Goal: Task Accomplishment & Management: Complete application form

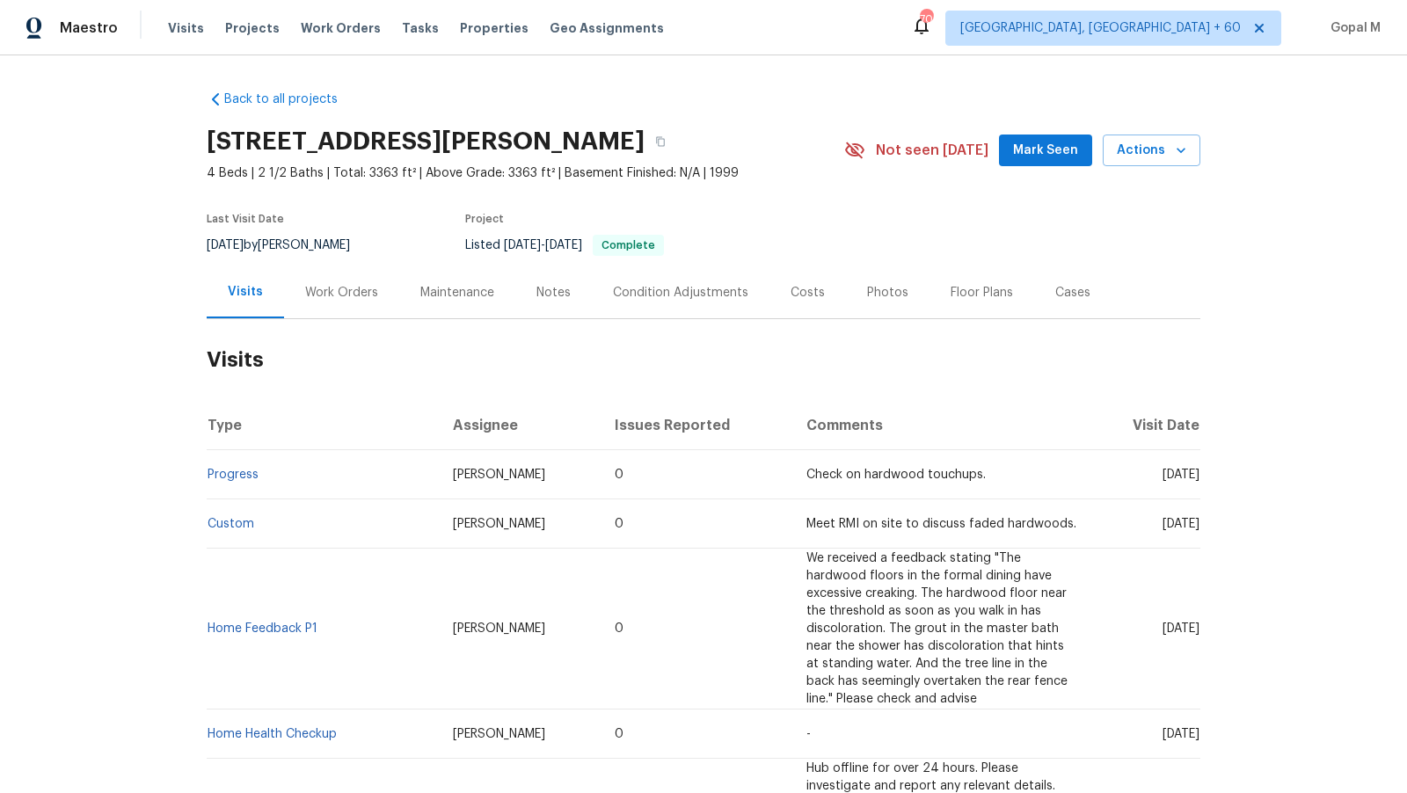
click at [357, 298] on div "Work Orders" at bounding box center [341, 293] width 73 height 18
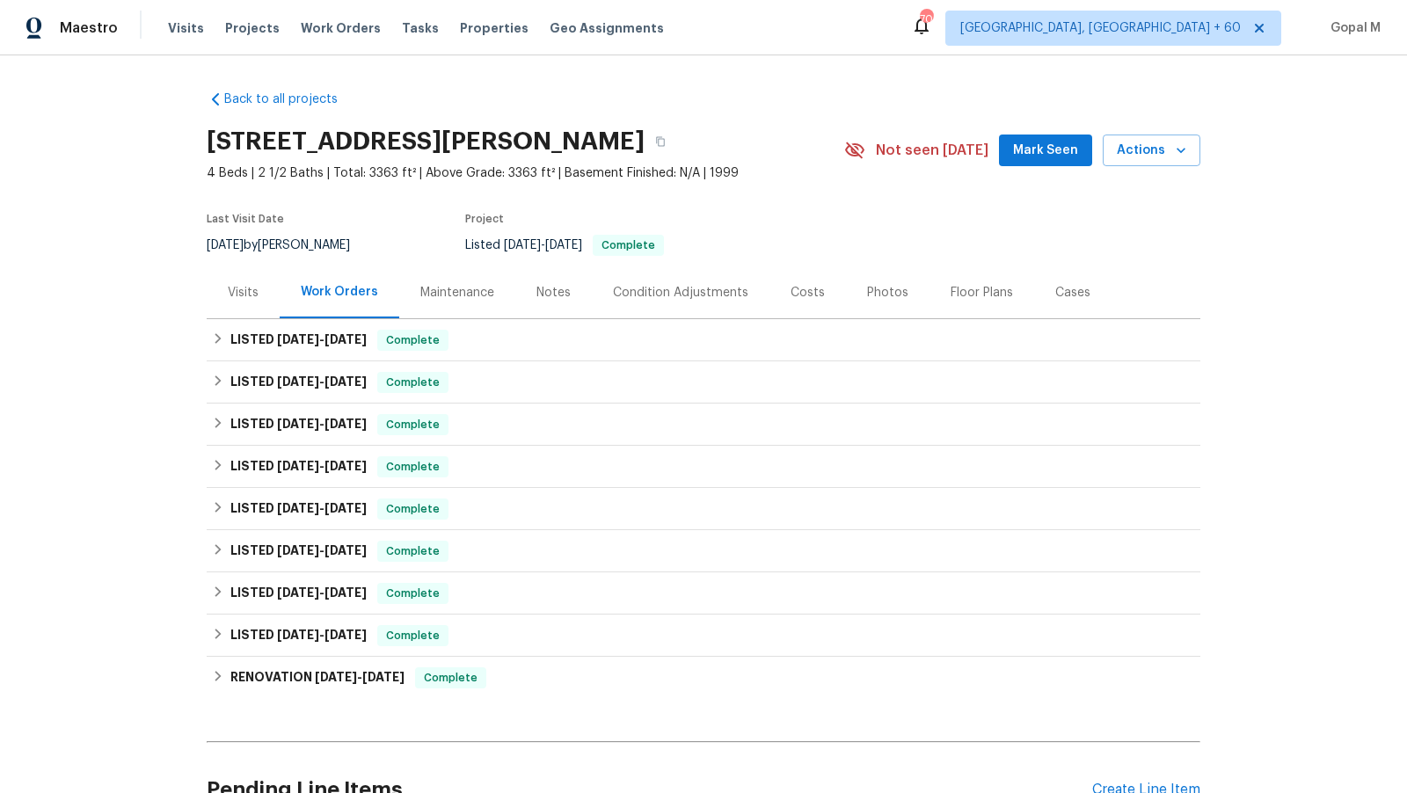
click at [234, 293] on div "Visits" at bounding box center [243, 293] width 31 height 18
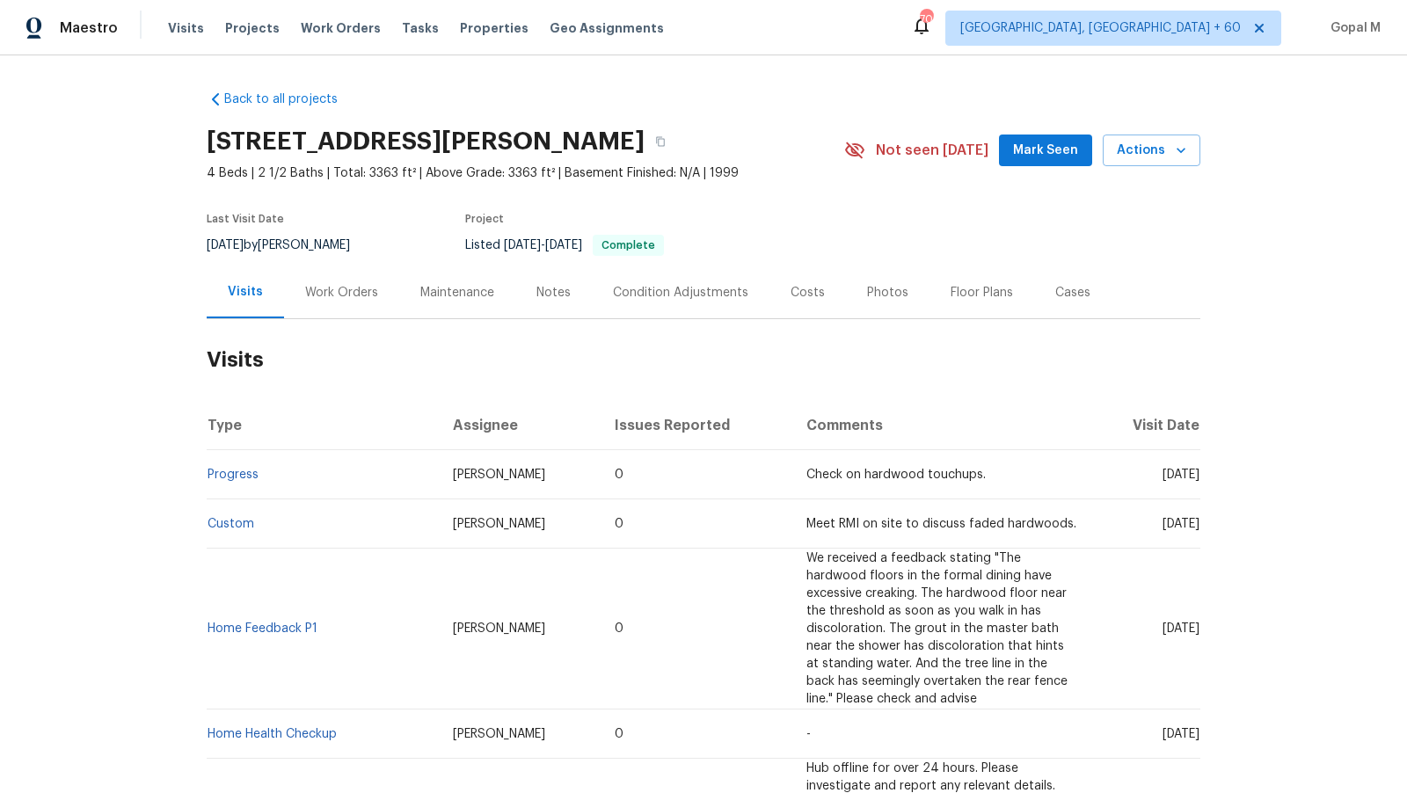
click at [360, 294] on div "Work Orders" at bounding box center [341, 293] width 73 height 18
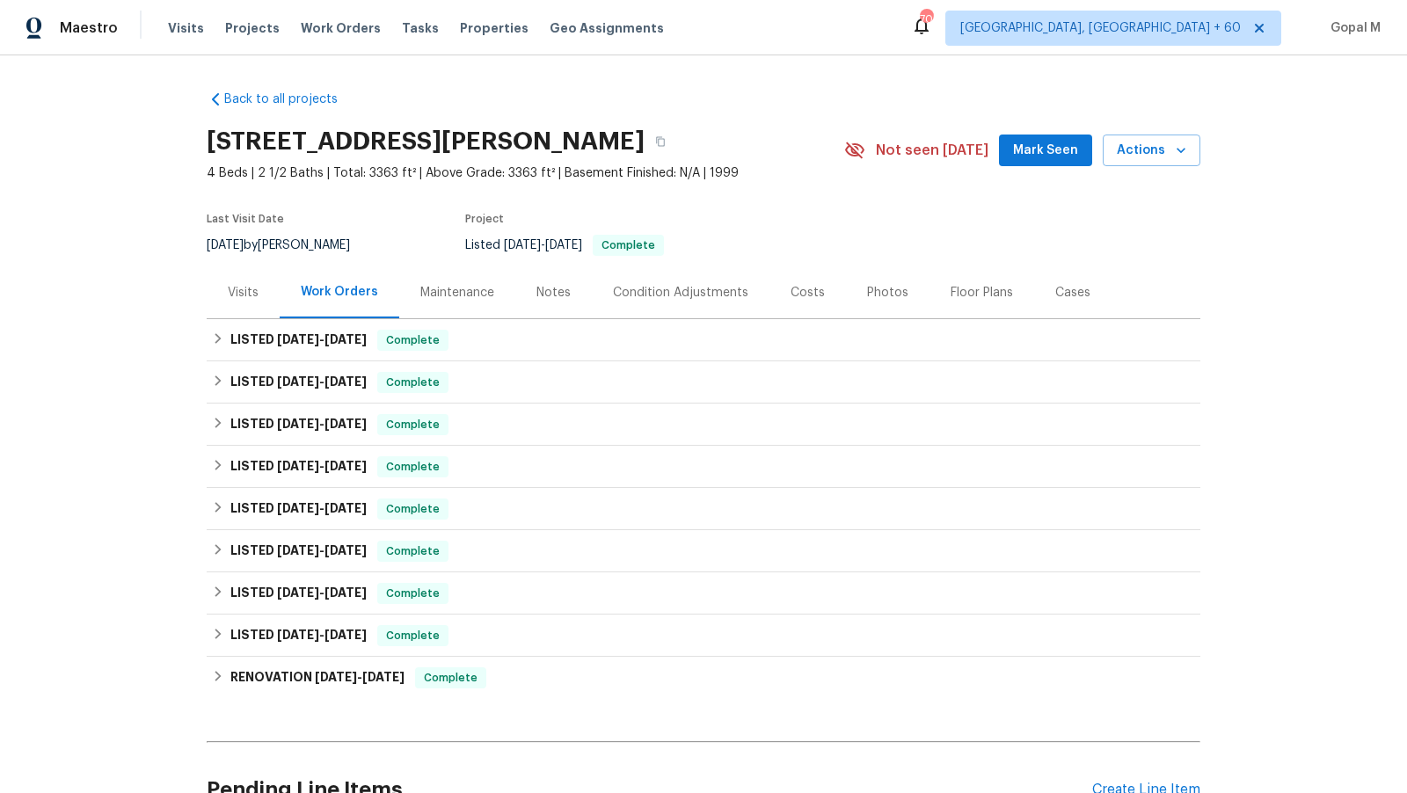
click at [245, 296] on div "Visits" at bounding box center [243, 293] width 31 height 18
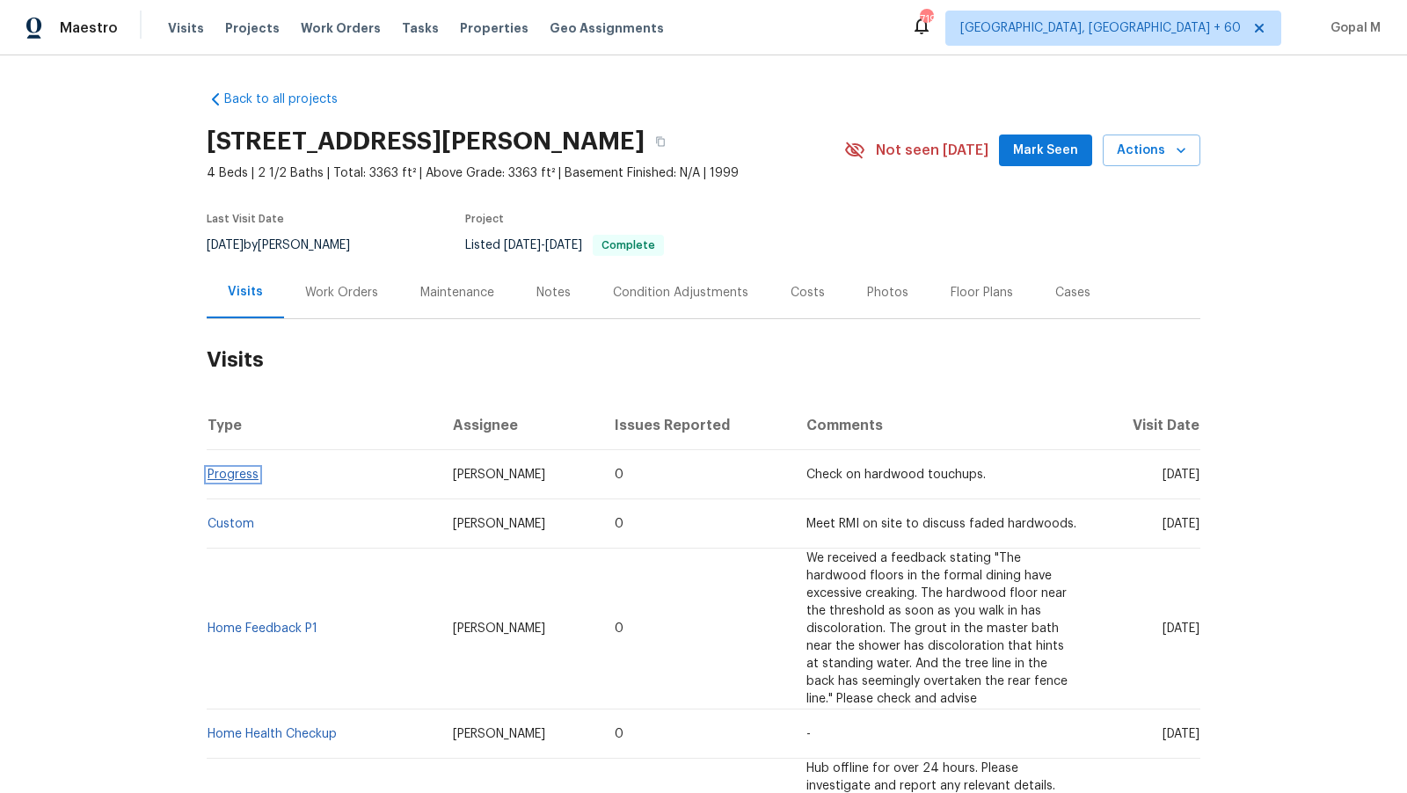
click at [244, 478] on link "Progress" at bounding box center [232, 475] width 51 height 12
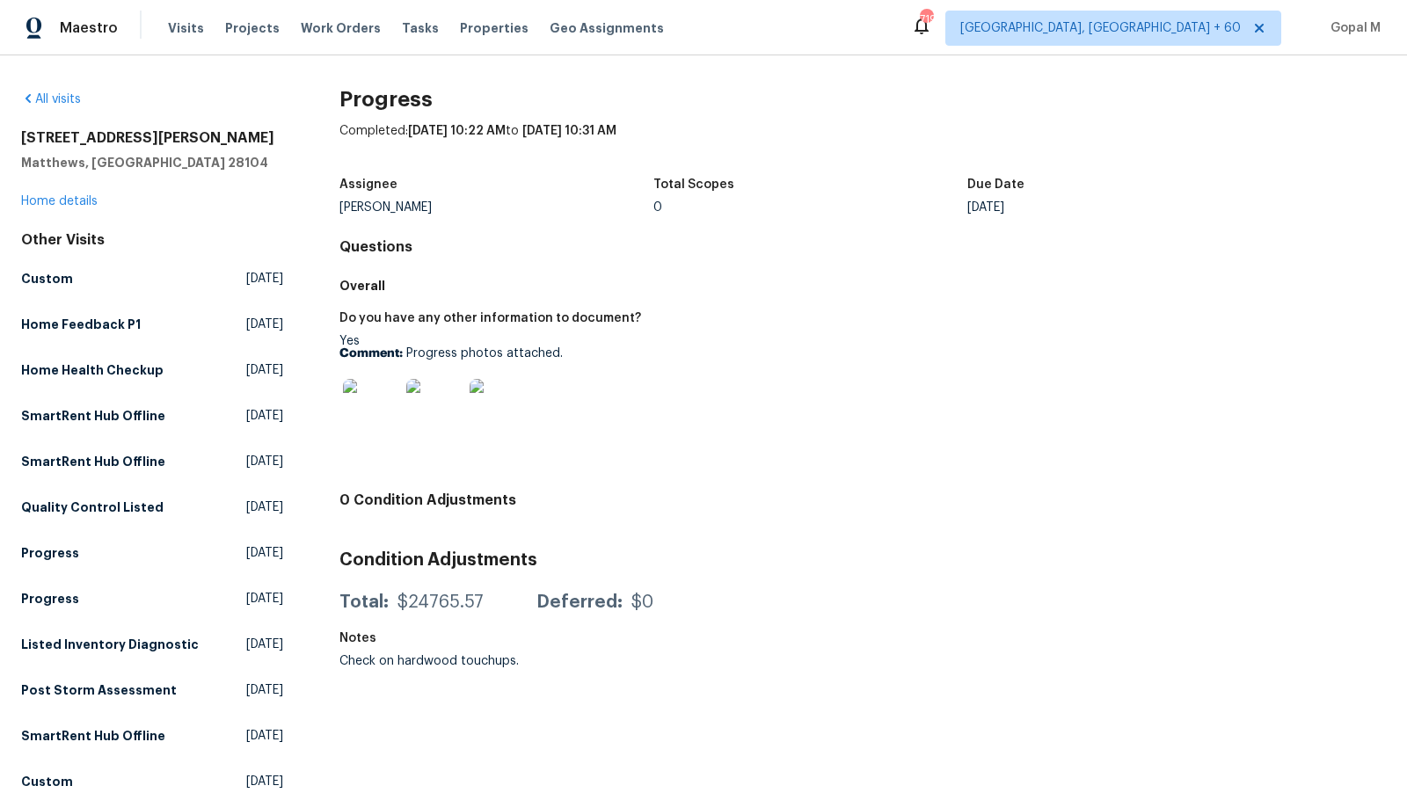
click at [353, 414] on img at bounding box center [371, 407] width 56 height 56
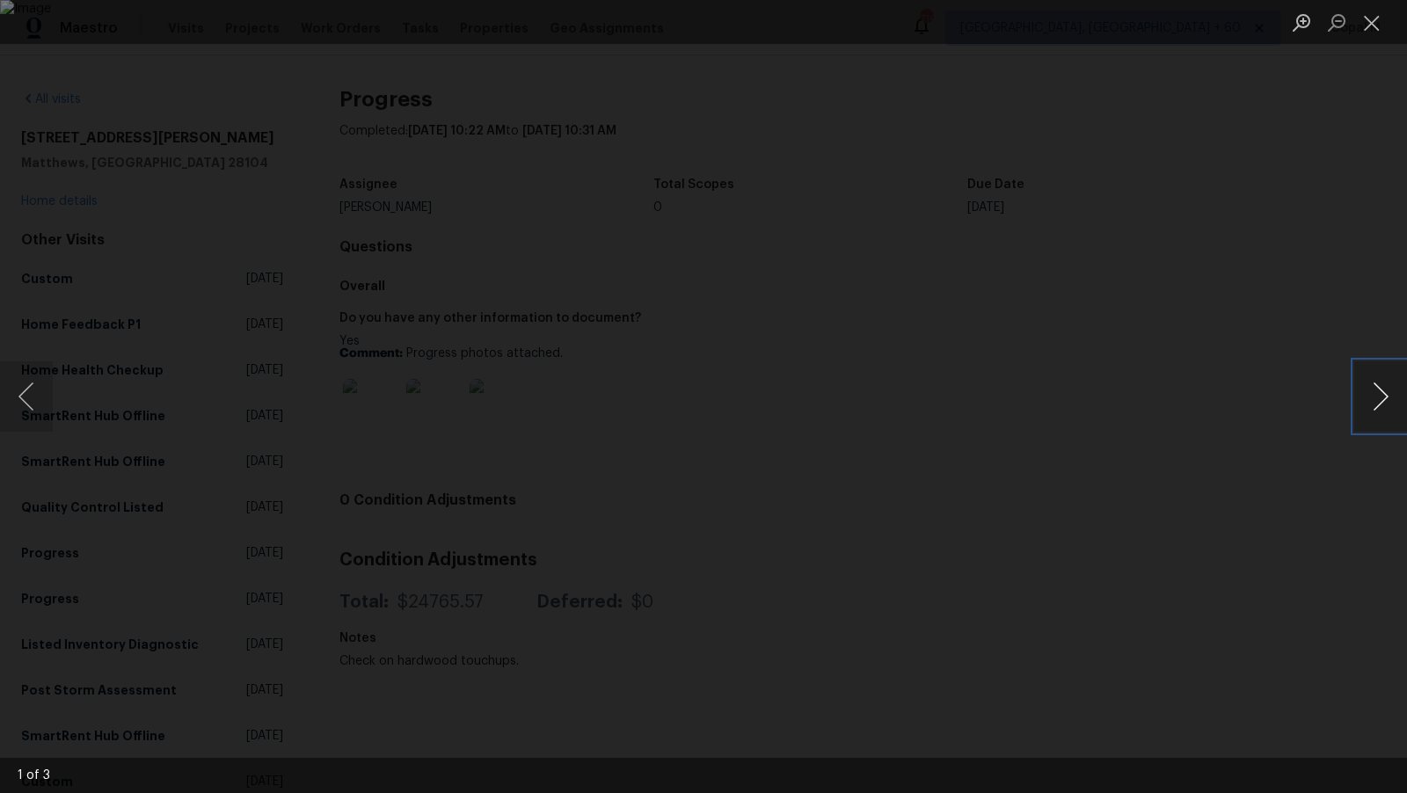
click at [1373, 391] on button "Next image" at bounding box center [1380, 396] width 53 height 70
click at [1373, 18] on button "Close lightbox" at bounding box center [1371, 22] width 35 height 31
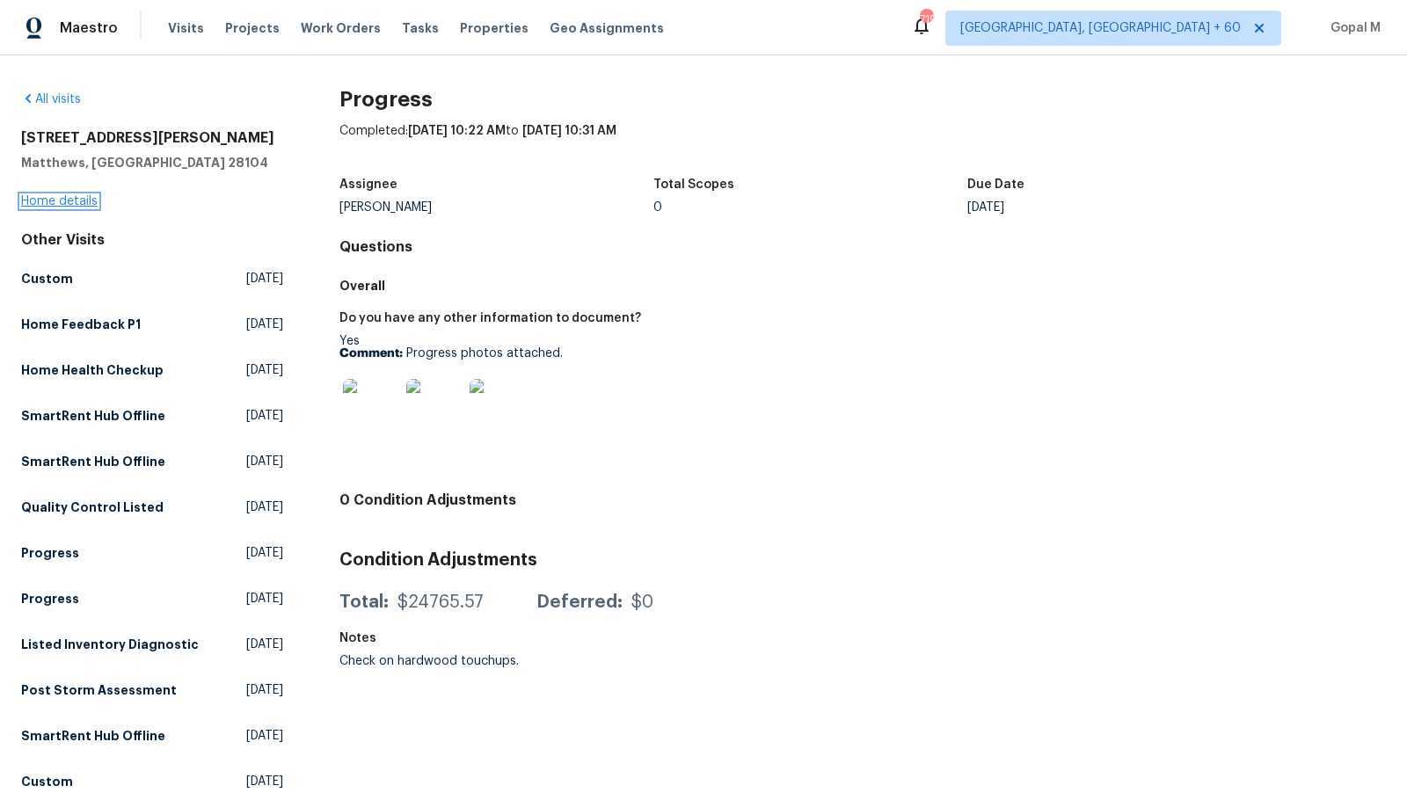
click at [90, 202] on link "Home details" at bounding box center [59, 201] width 76 height 12
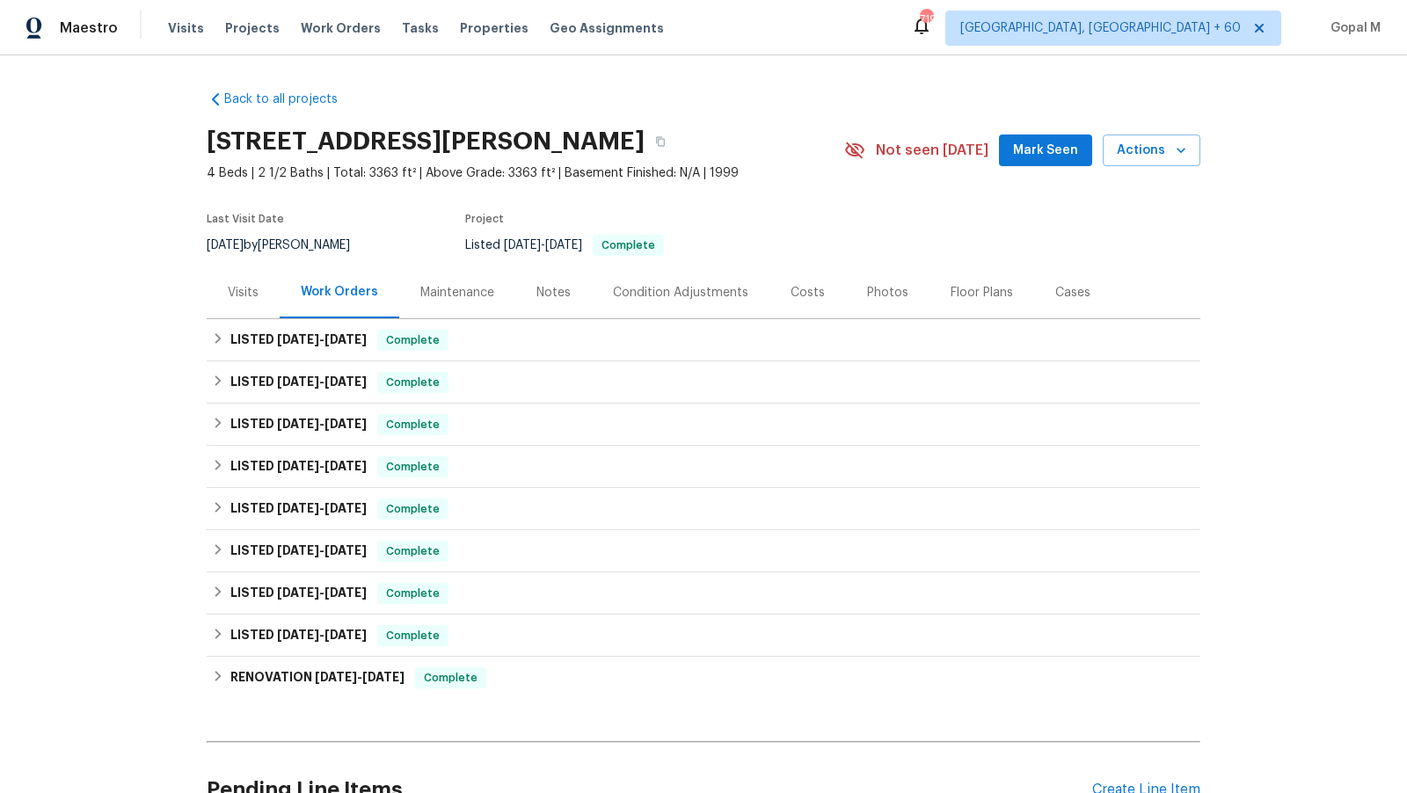
click at [229, 294] on div "Visits" at bounding box center [243, 293] width 31 height 18
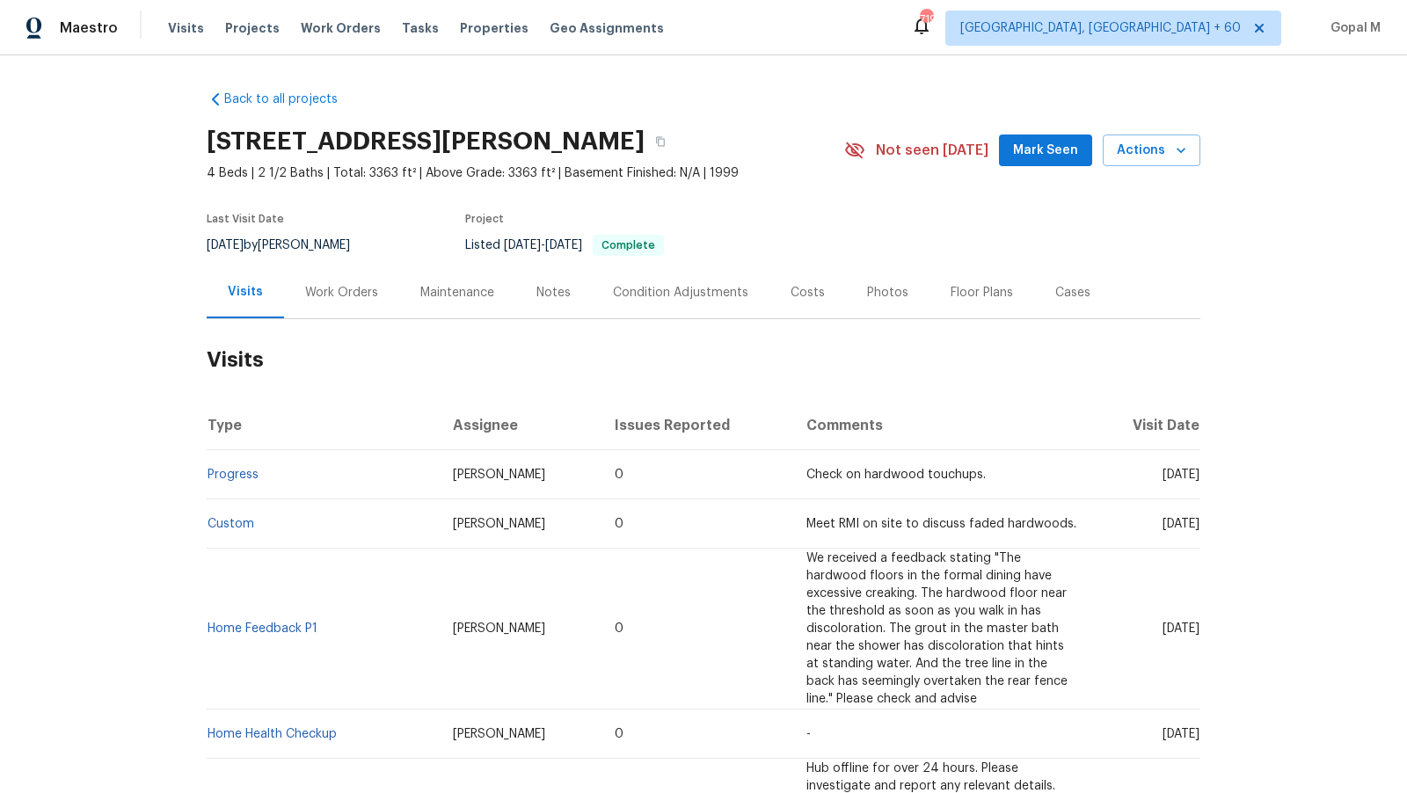
click at [338, 300] on div "Work Orders" at bounding box center [341, 293] width 73 height 18
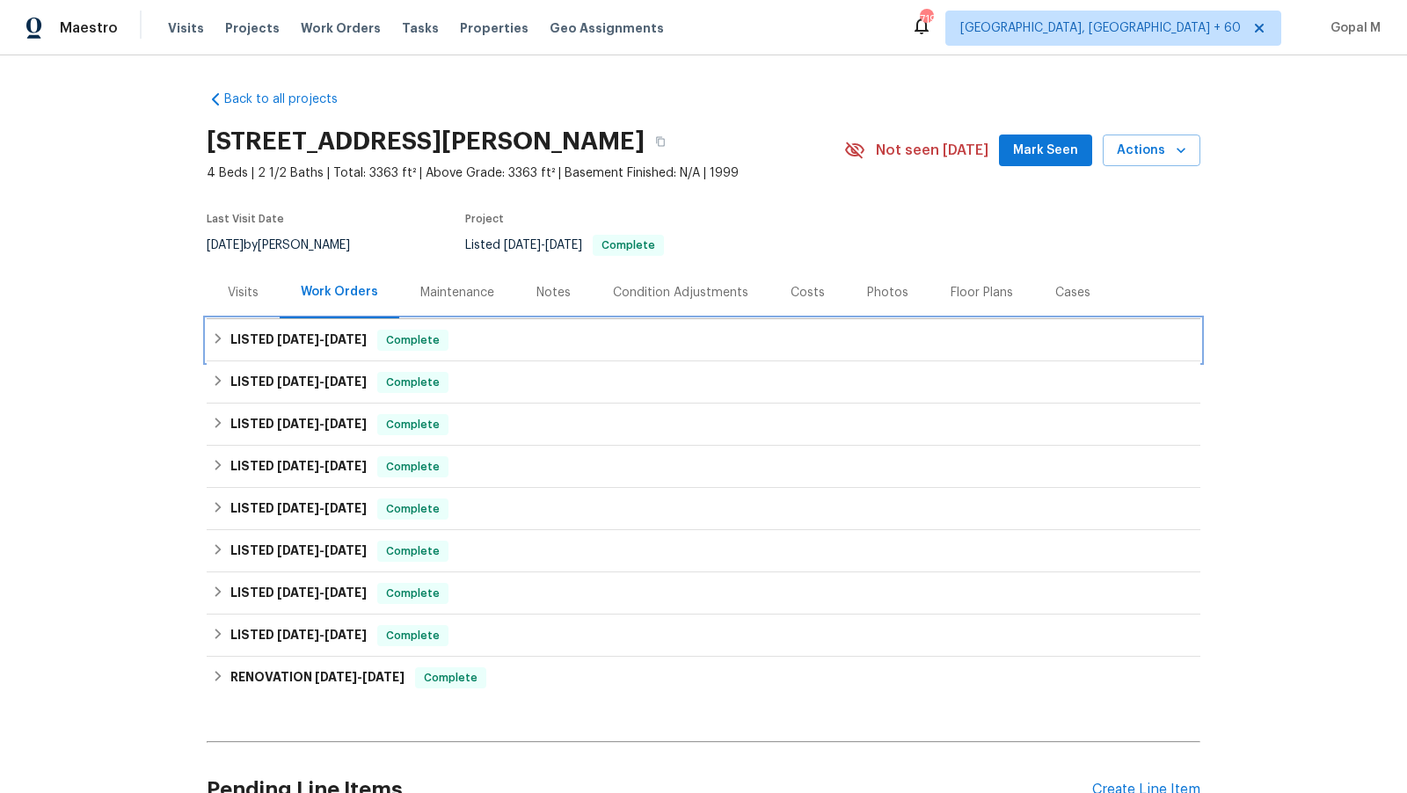
click at [423, 353] on div "LISTED [DATE] - [DATE] Complete" at bounding box center [704, 340] width 994 height 42
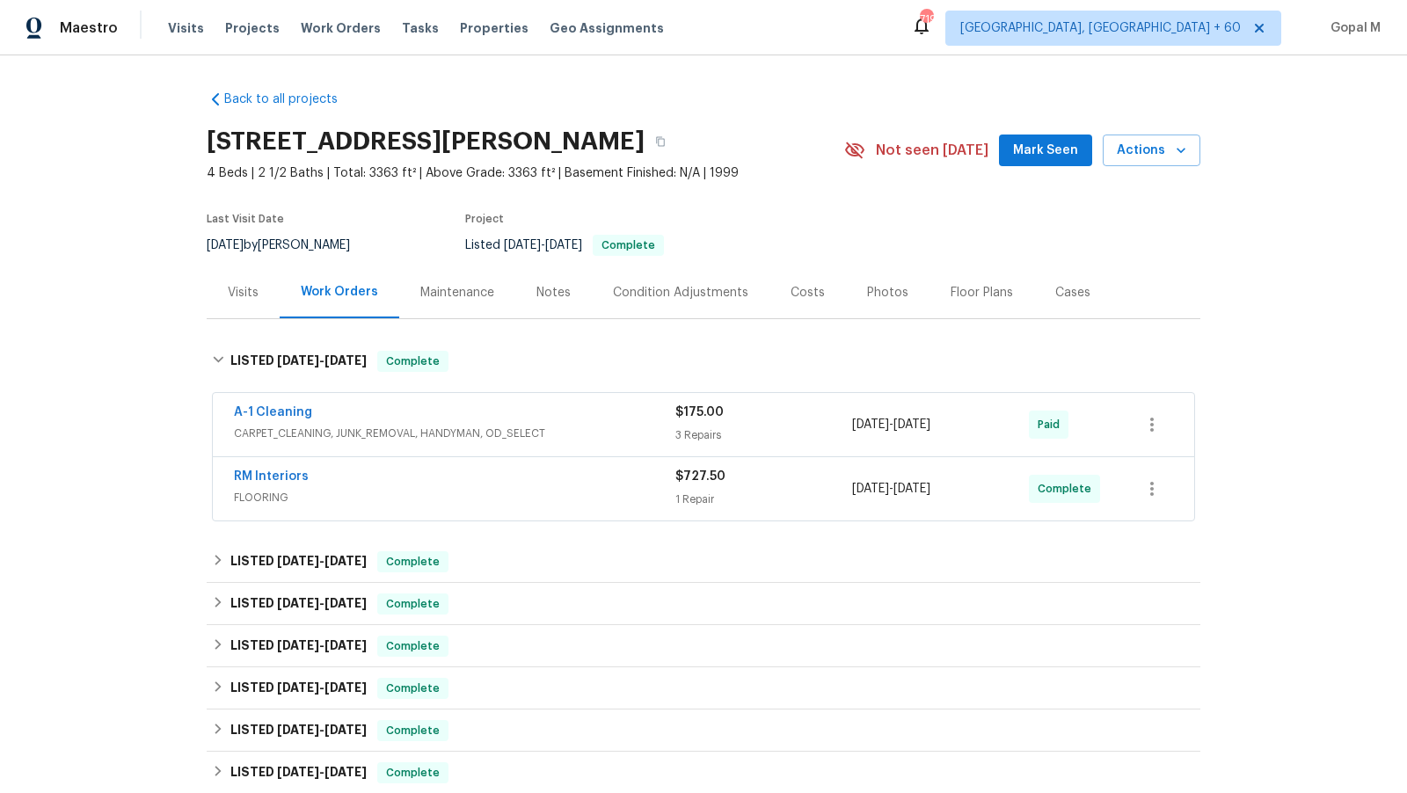
click at [622, 426] on span "CARPET_CLEANING, JUNK_REMOVAL, HANDYMAN, OD_SELECT" at bounding box center [454, 434] width 441 height 18
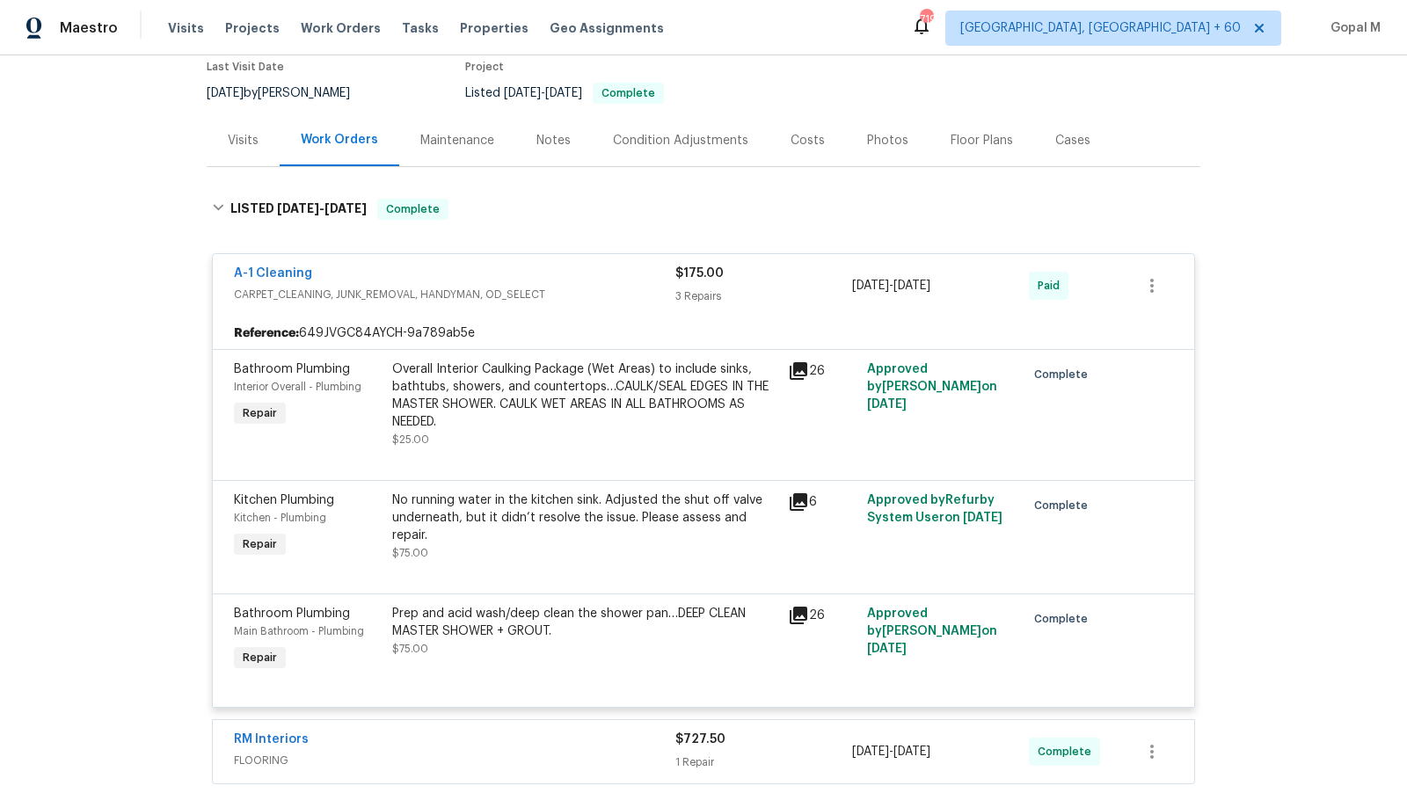
scroll to position [154, 0]
click at [555, 406] on div "Overall Interior Caulking Package (Wet Areas) to include sinks, bathtubs, showe…" at bounding box center [584, 394] width 385 height 70
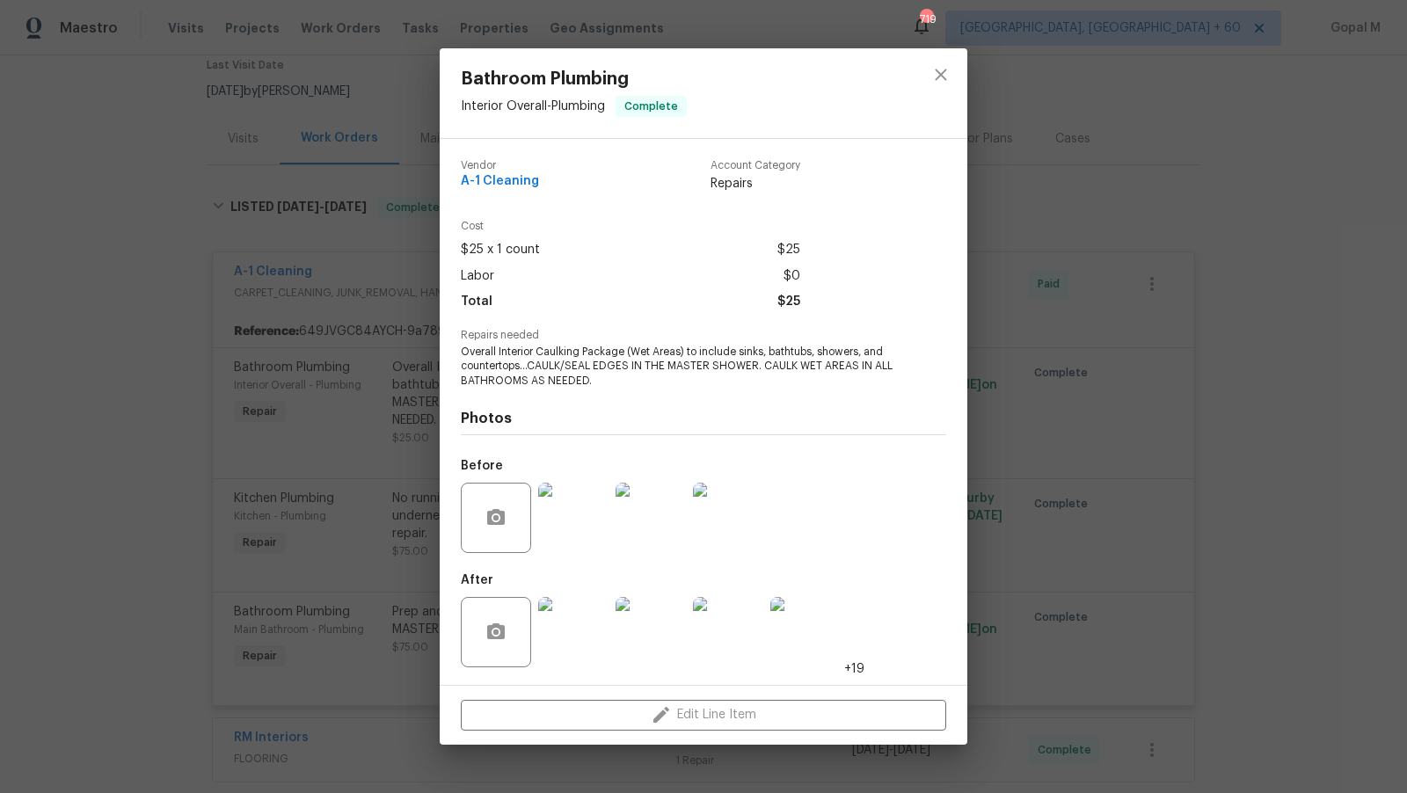
click at [367, 563] on div "Bathroom Plumbing Interior Overall - Plumbing Complete Vendor A-1 Cleaning Acco…" at bounding box center [703, 396] width 1407 height 793
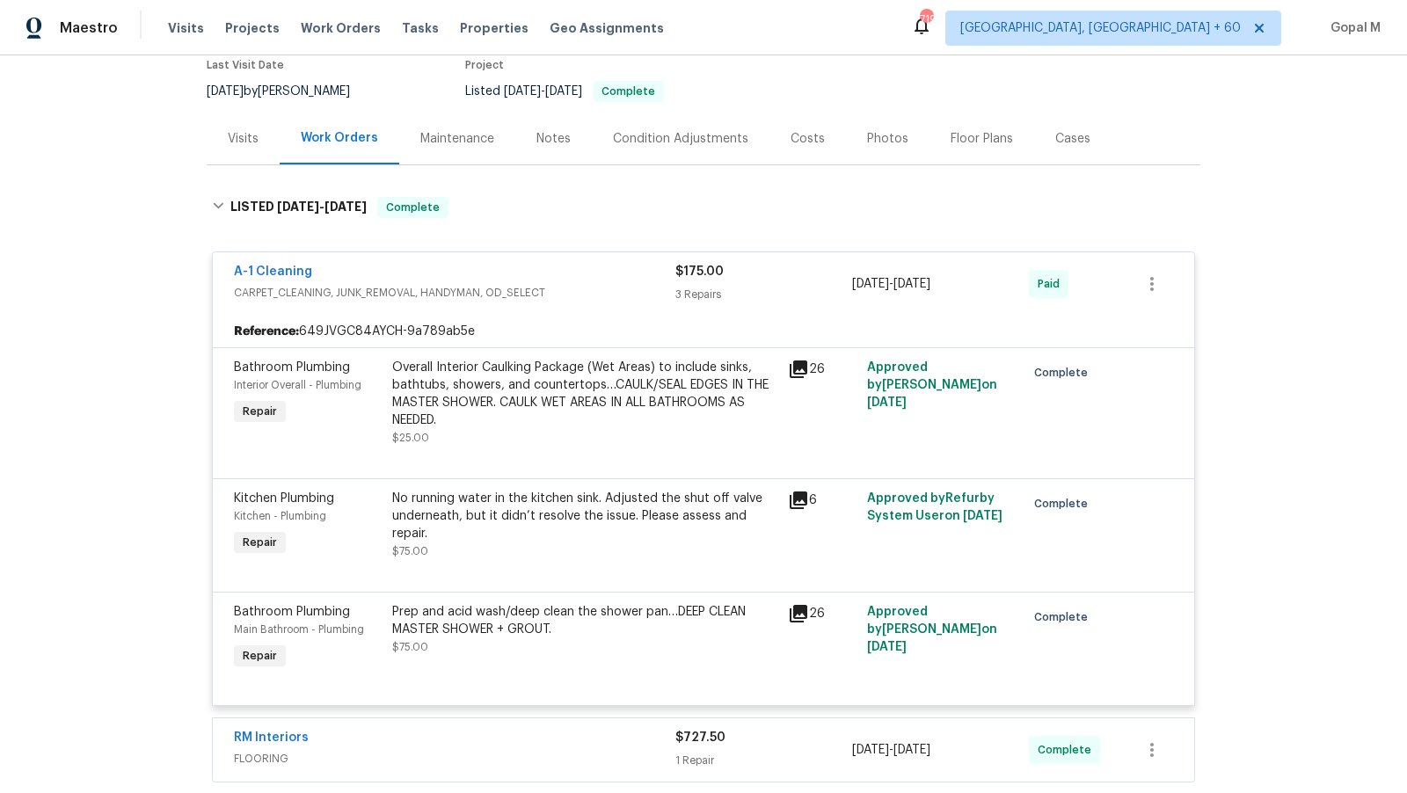
click at [508, 507] on div "No running water in the kitchen sink. Adjusted the shut off valve underneath, b…" at bounding box center [584, 516] width 385 height 53
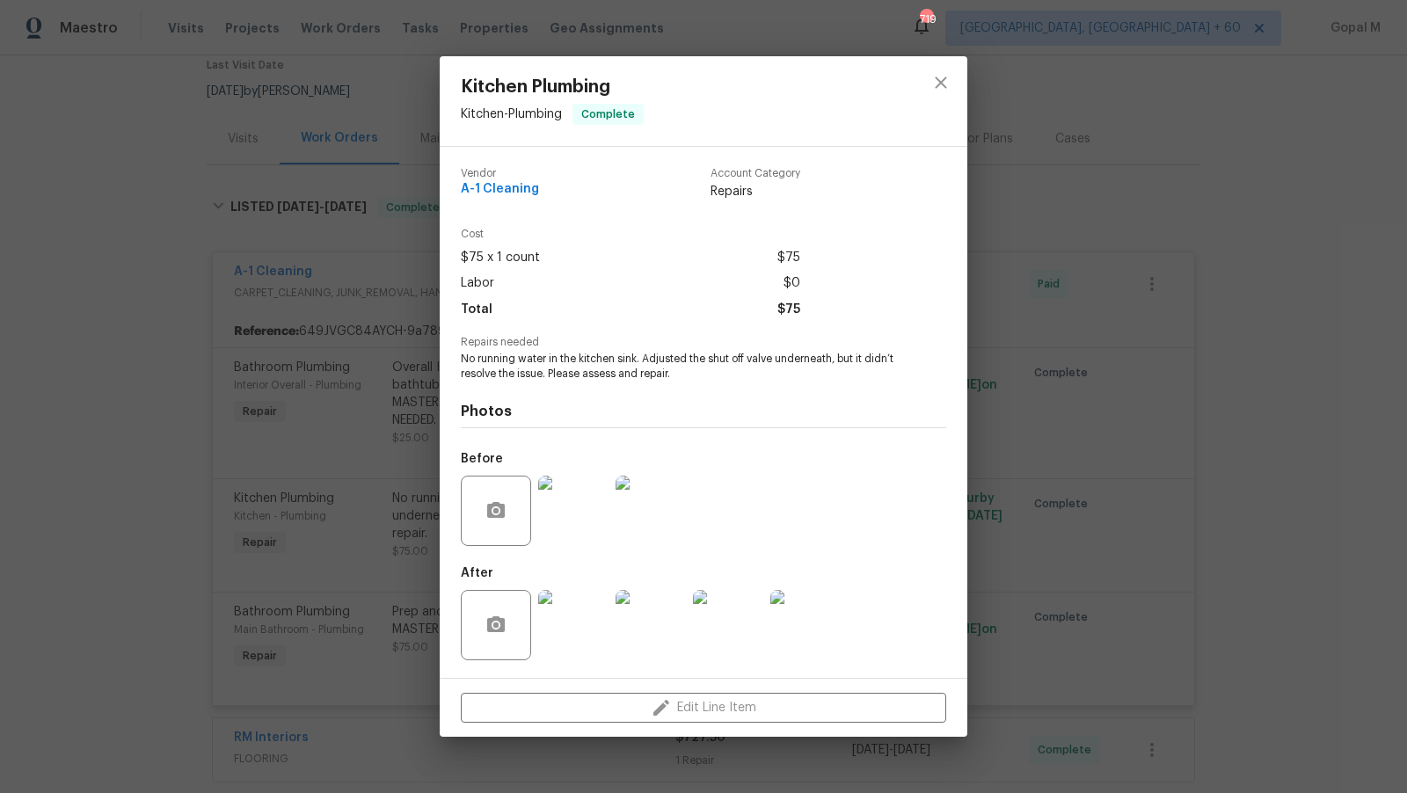
click at [557, 595] on img at bounding box center [573, 625] width 70 height 70
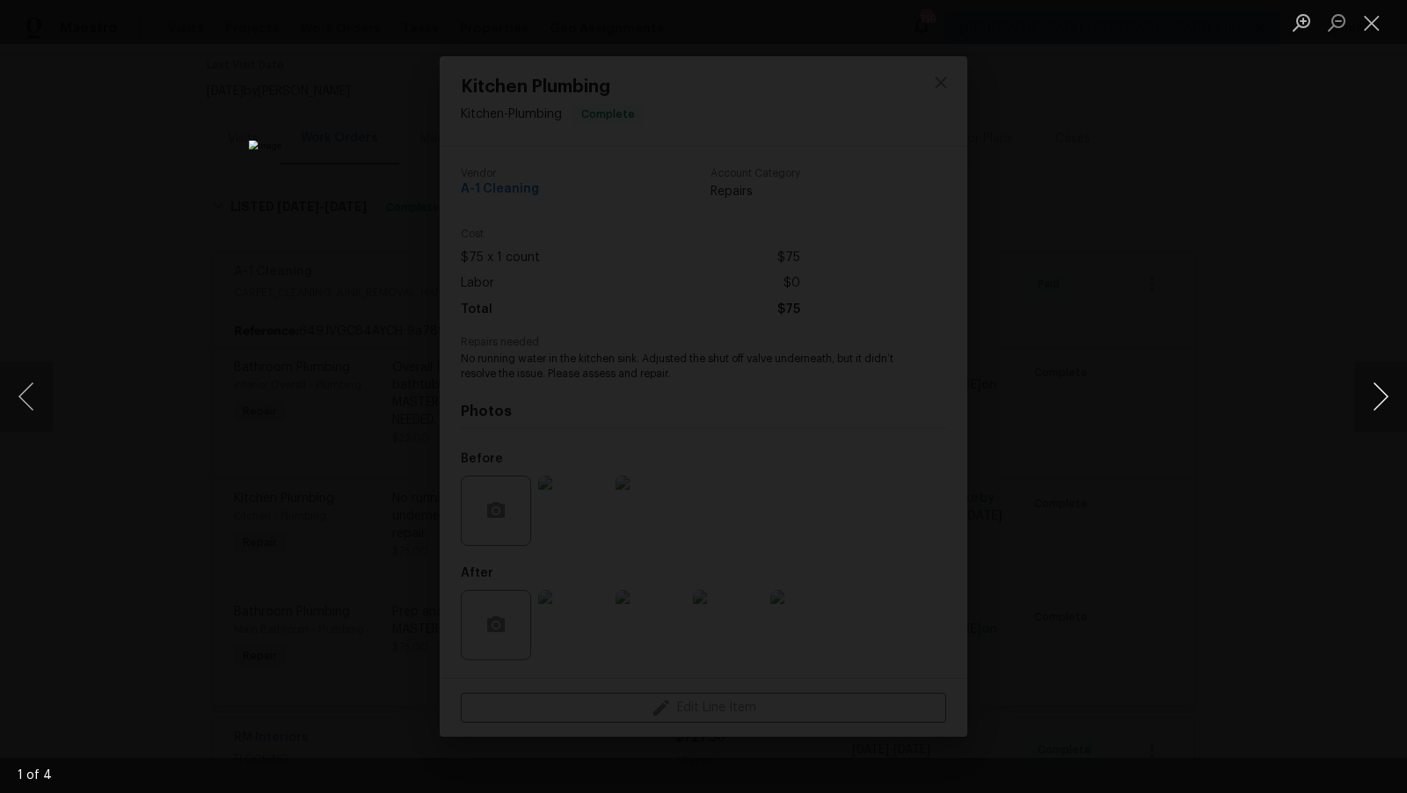
click at [1389, 389] on button "Next image" at bounding box center [1380, 396] width 53 height 70
click at [1372, 29] on button "Close lightbox" at bounding box center [1371, 22] width 35 height 31
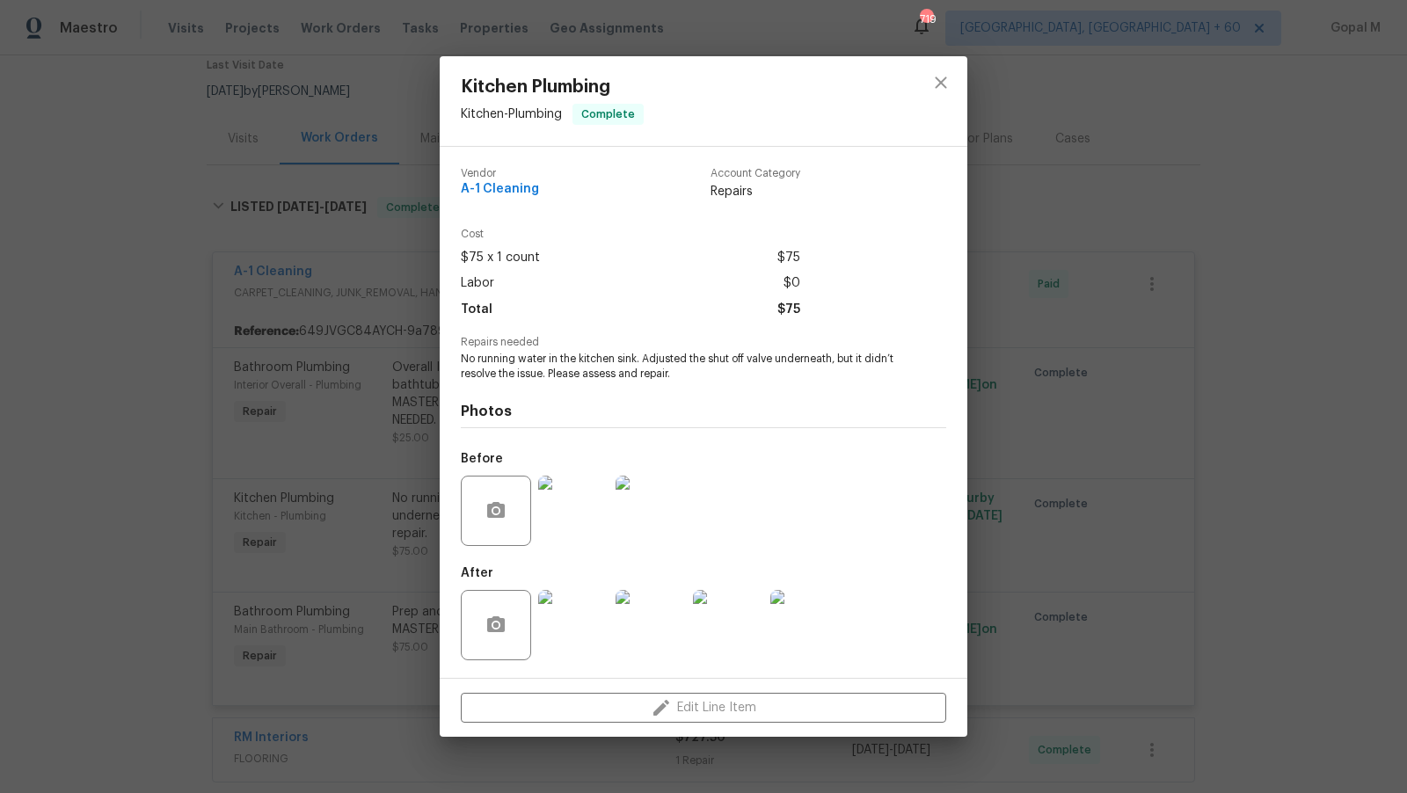
click at [1032, 594] on div "Kitchen Plumbing Kitchen - Plumbing Complete Vendor A-1 Cleaning Account Catego…" at bounding box center [703, 396] width 1407 height 793
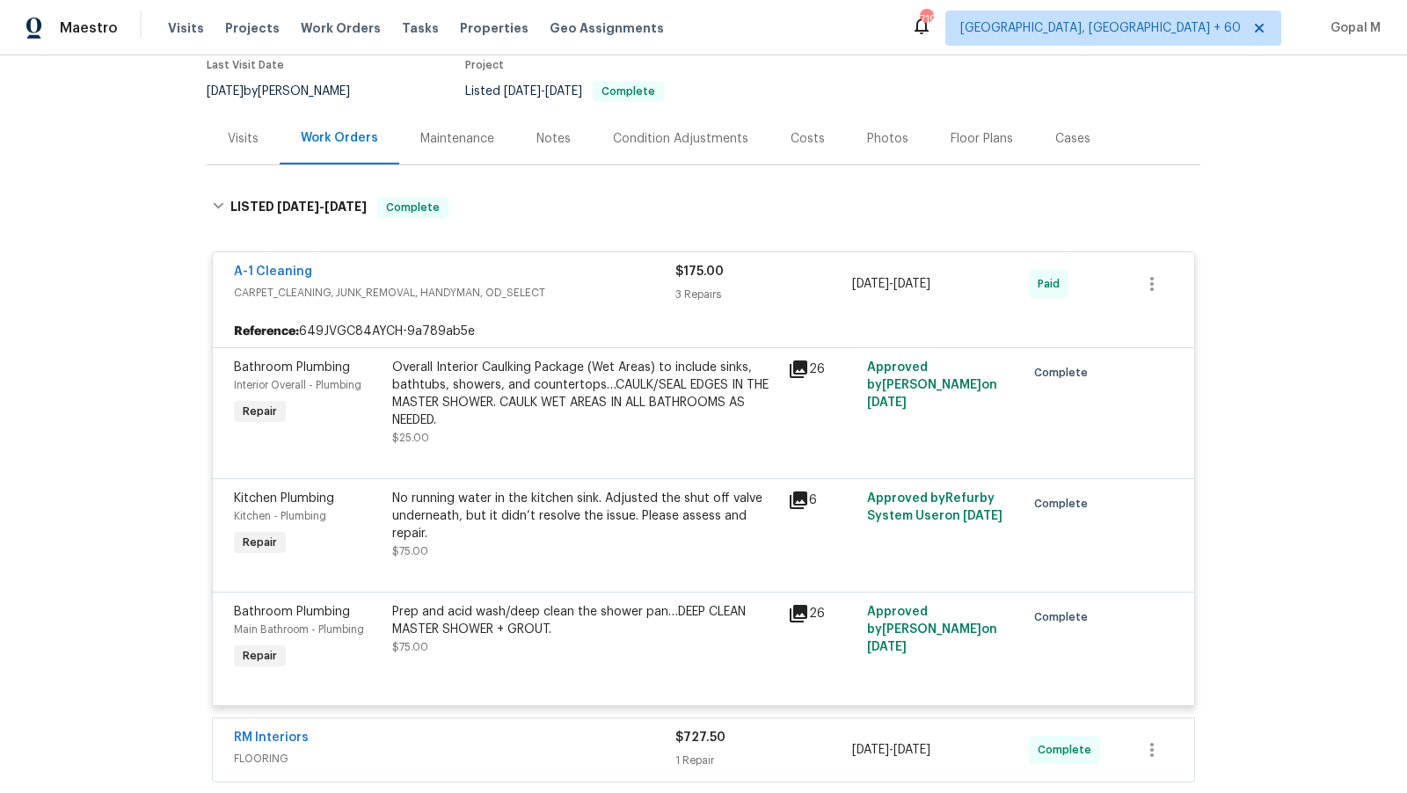
click at [595, 618] on div "Prep and acid wash/deep clean the shower pan…DEEP CLEAN MASTER SHOWER + GROUT." at bounding box center [584, 620] width 385 height 35
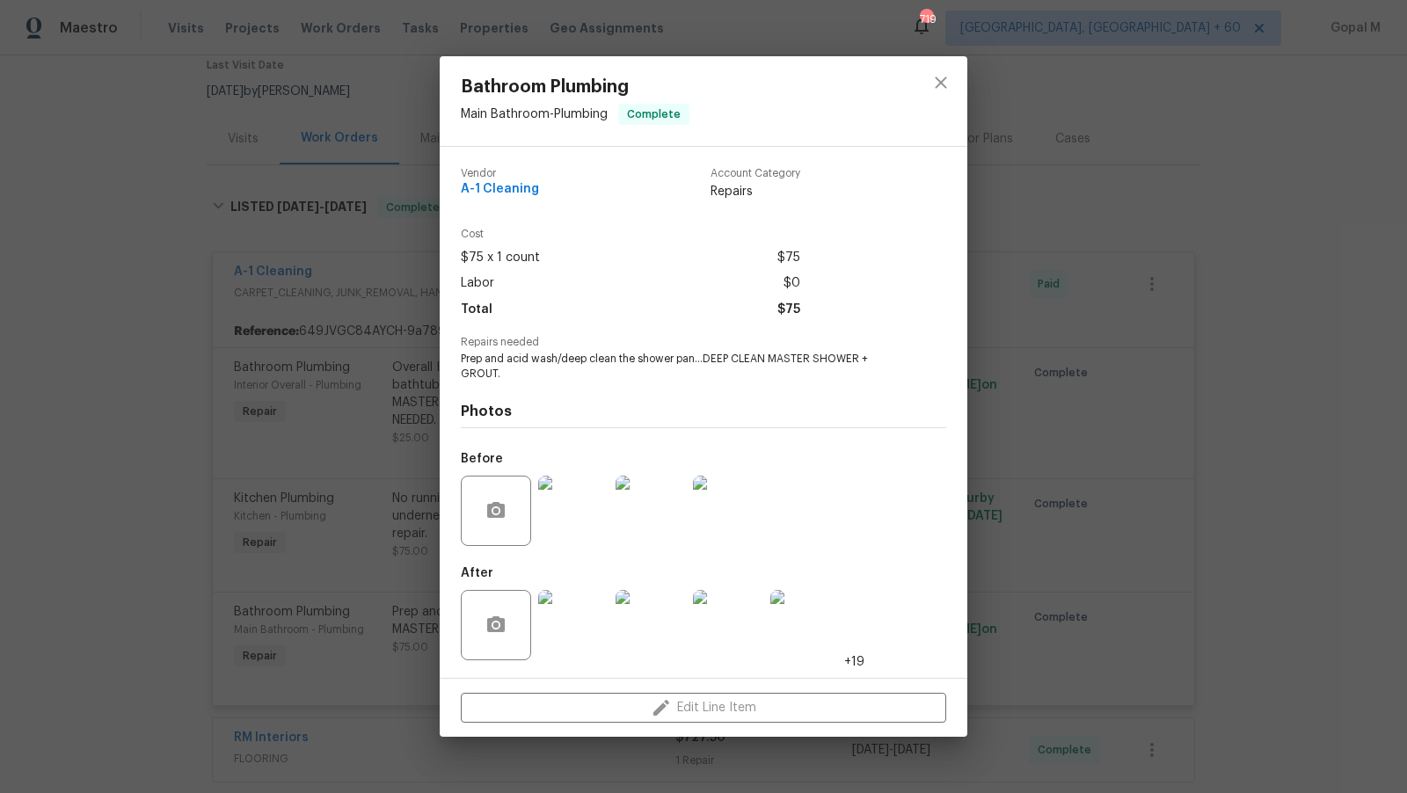
click at [1069, 573] on div "Bathroom Plumbing Main Bathroom - Plumbing Complete Vendor A-1 Cleaning Account…" at bounding box center [703, 396] width 1407 height 793
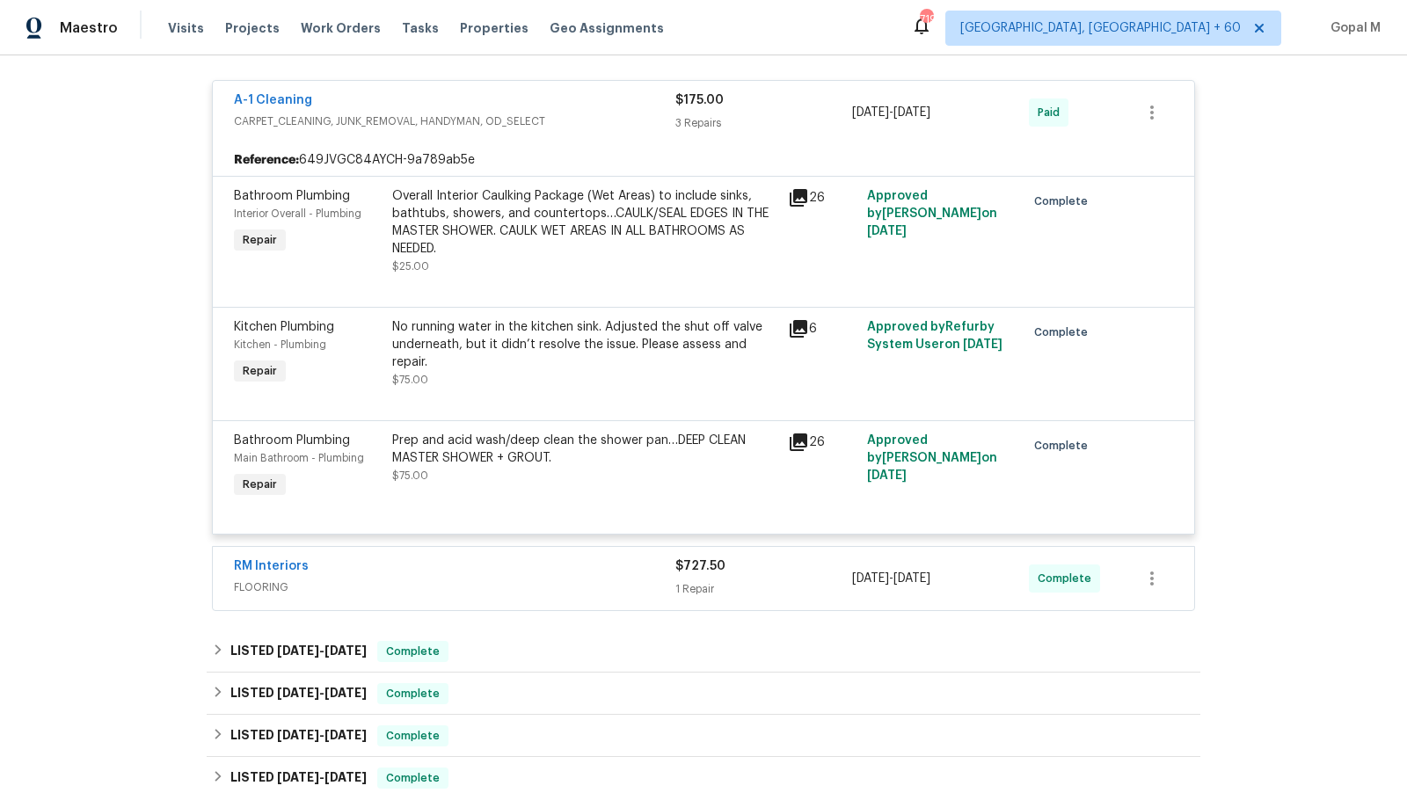
scroll to position [344, 0]
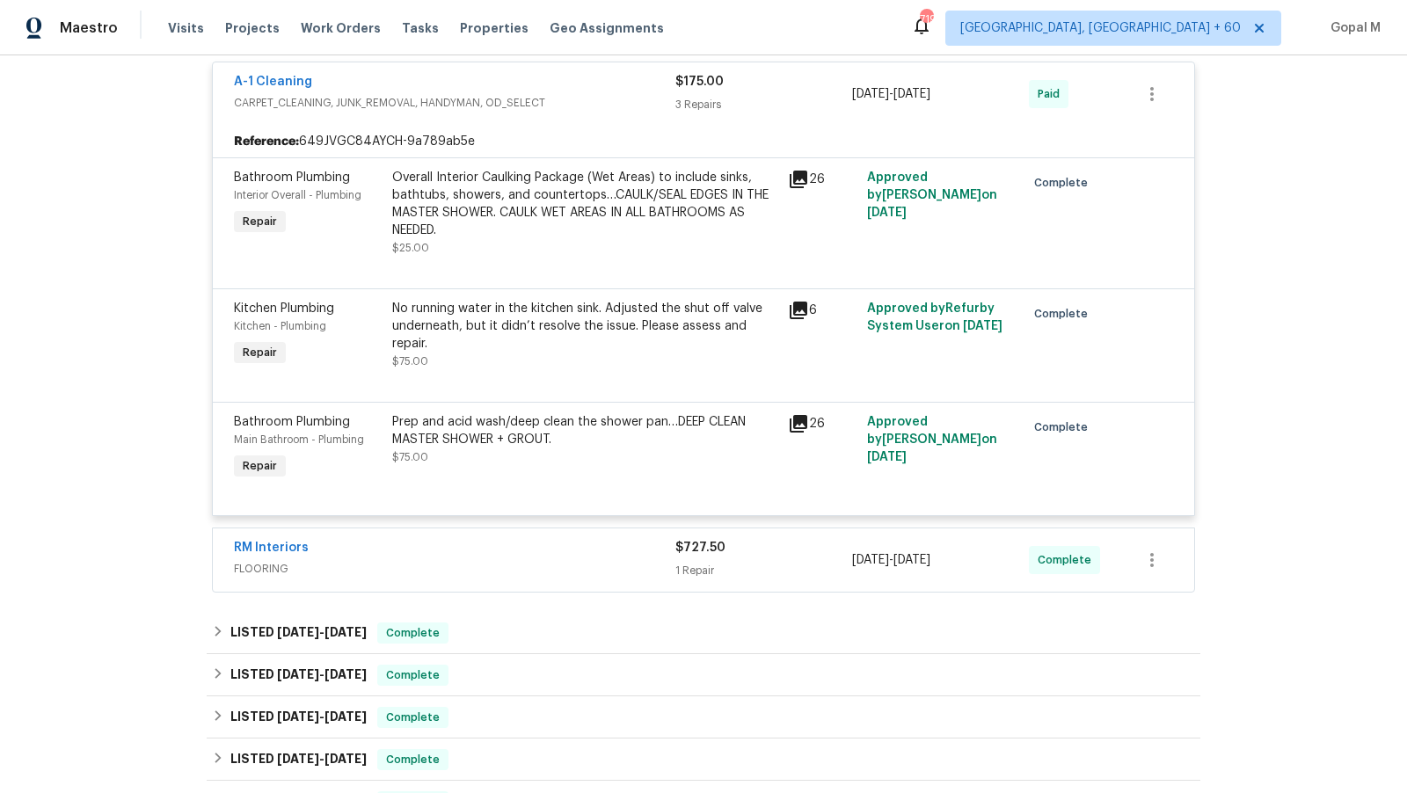
click at [777, 559] on div "$727.50 1 Repair" at bounding box center [763, 560] width 177 height 42
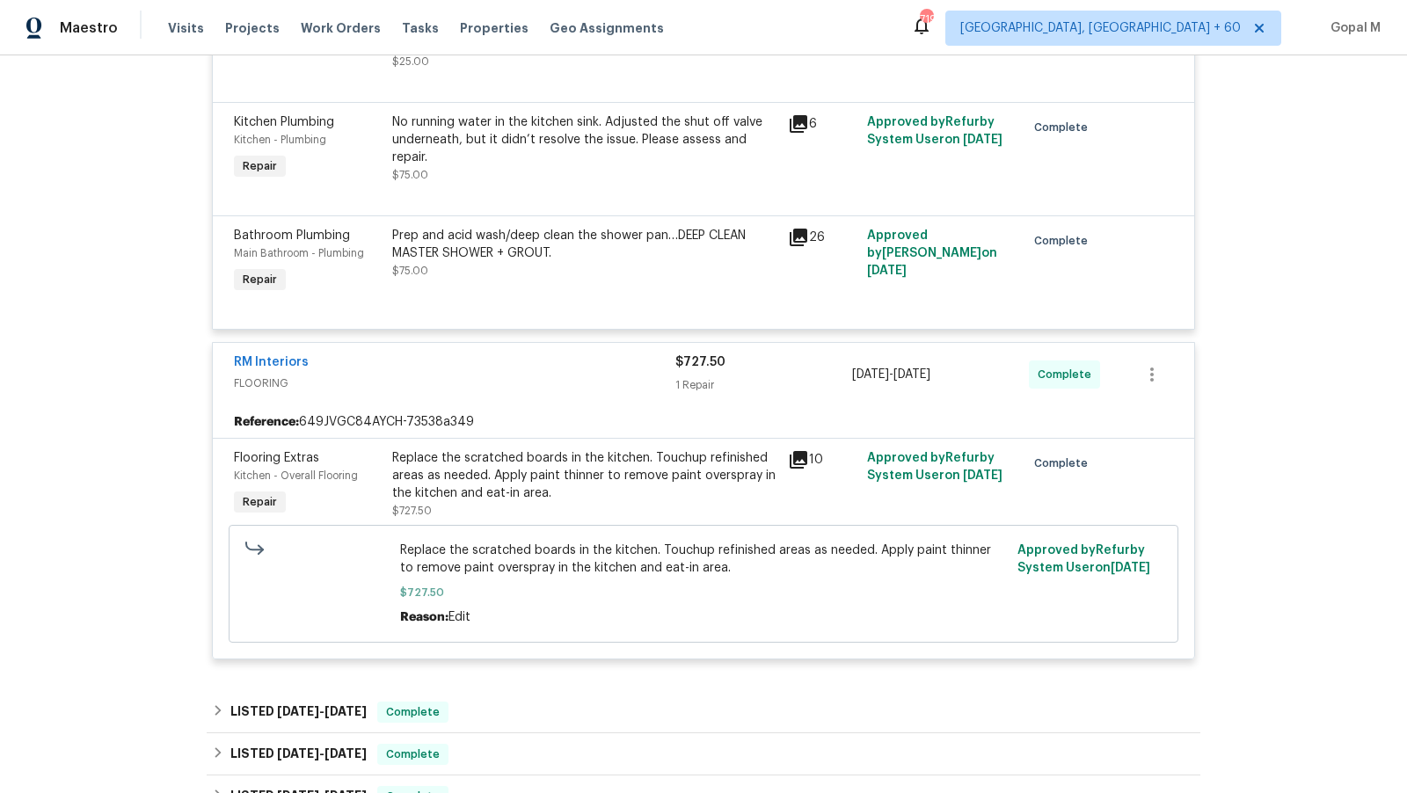
scroll to position [550, 0]
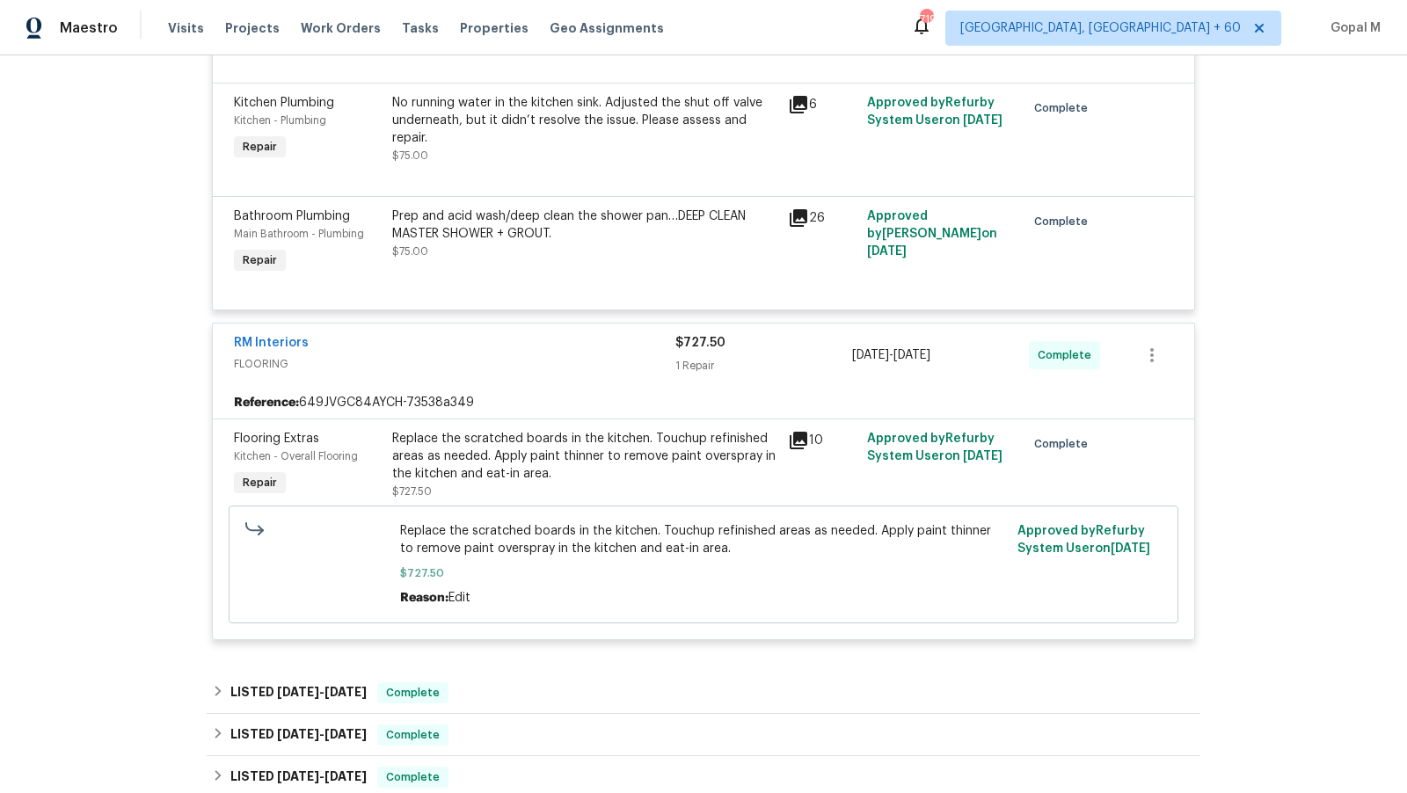
click at [630, 458] on div "Replace the scratched boards in the kitchen. Touchup refinished areas as needed…" at bounding box center [584, 456] width 385 height 53
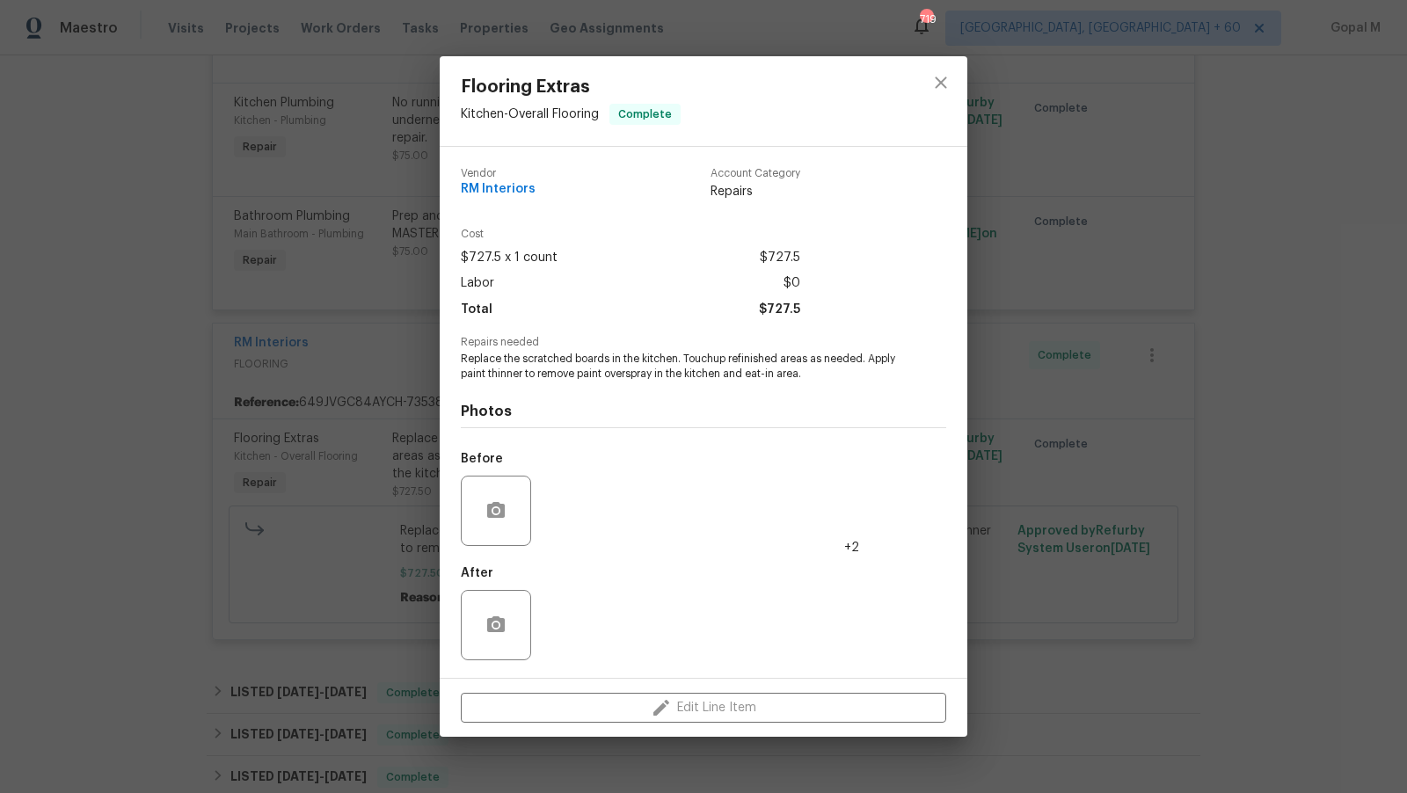
click at [588, 527] on img at bounding box center [573, 511] width 70 height 70
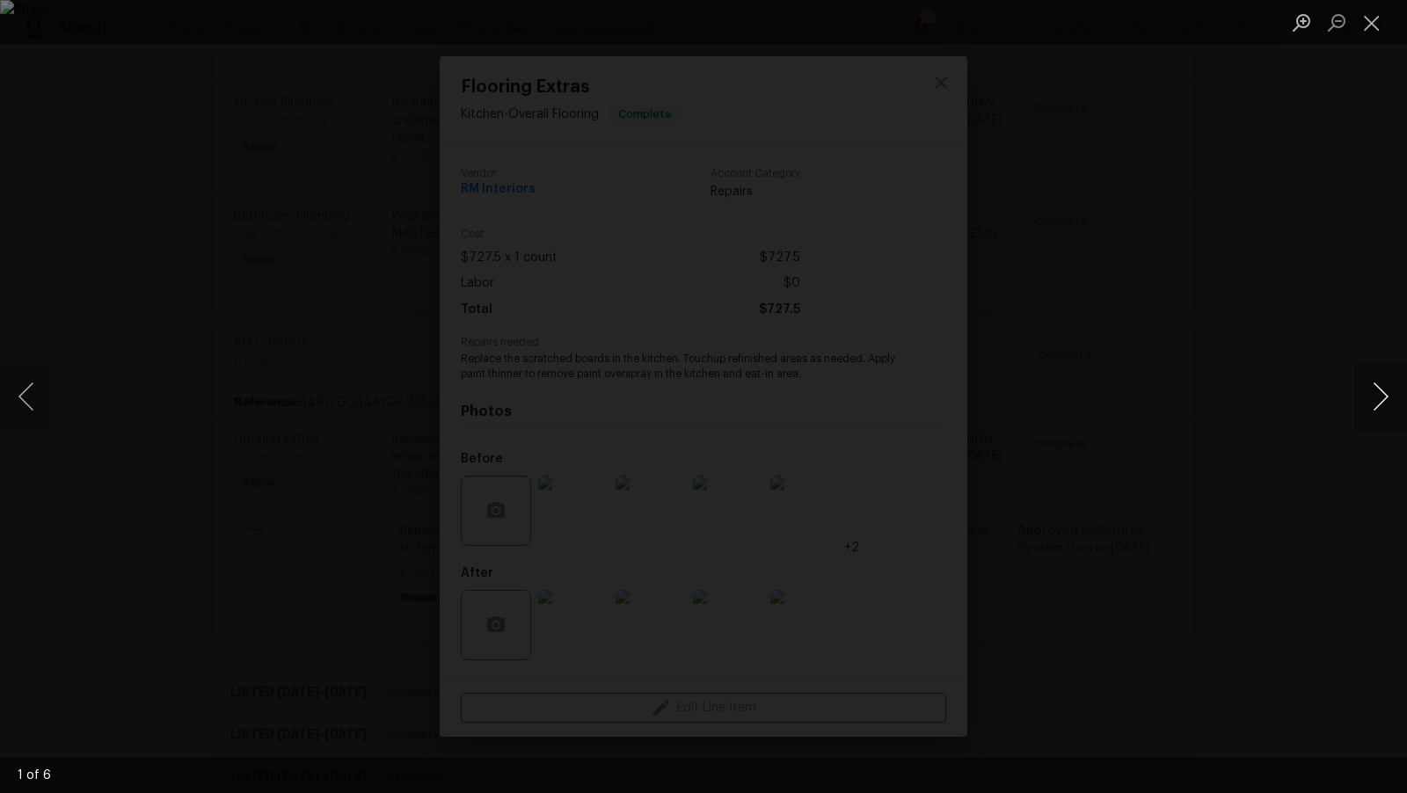
click at [1372, 391] on button "Next image" at bounding box center [1380, 396] width 53 height 70
click at [1372, 393] on button "Next image" at bounding box center [1380, 396] width 53 height 70
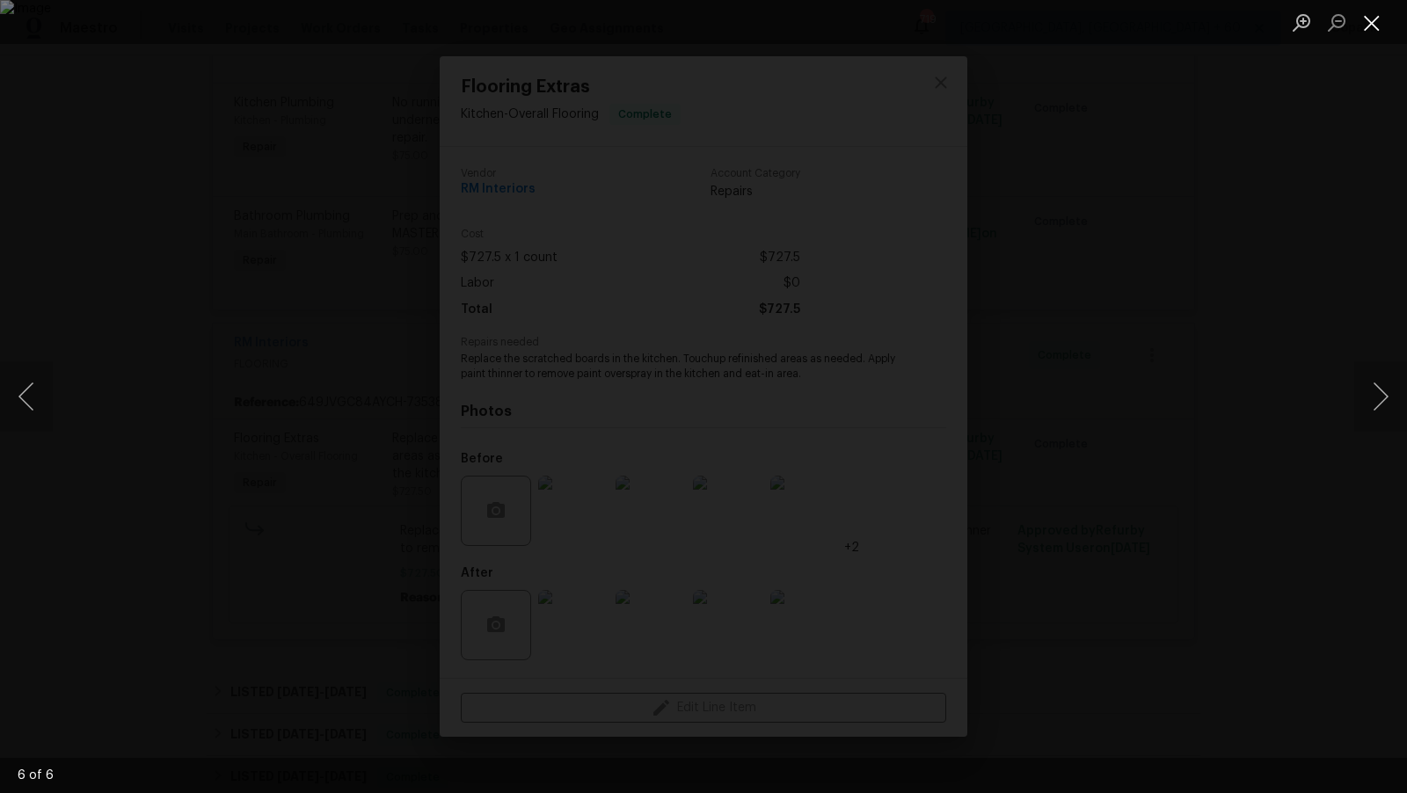
click at [1370, 31] on button "Close lightbox" at bounding box center [1371, 22] width 35 height 31
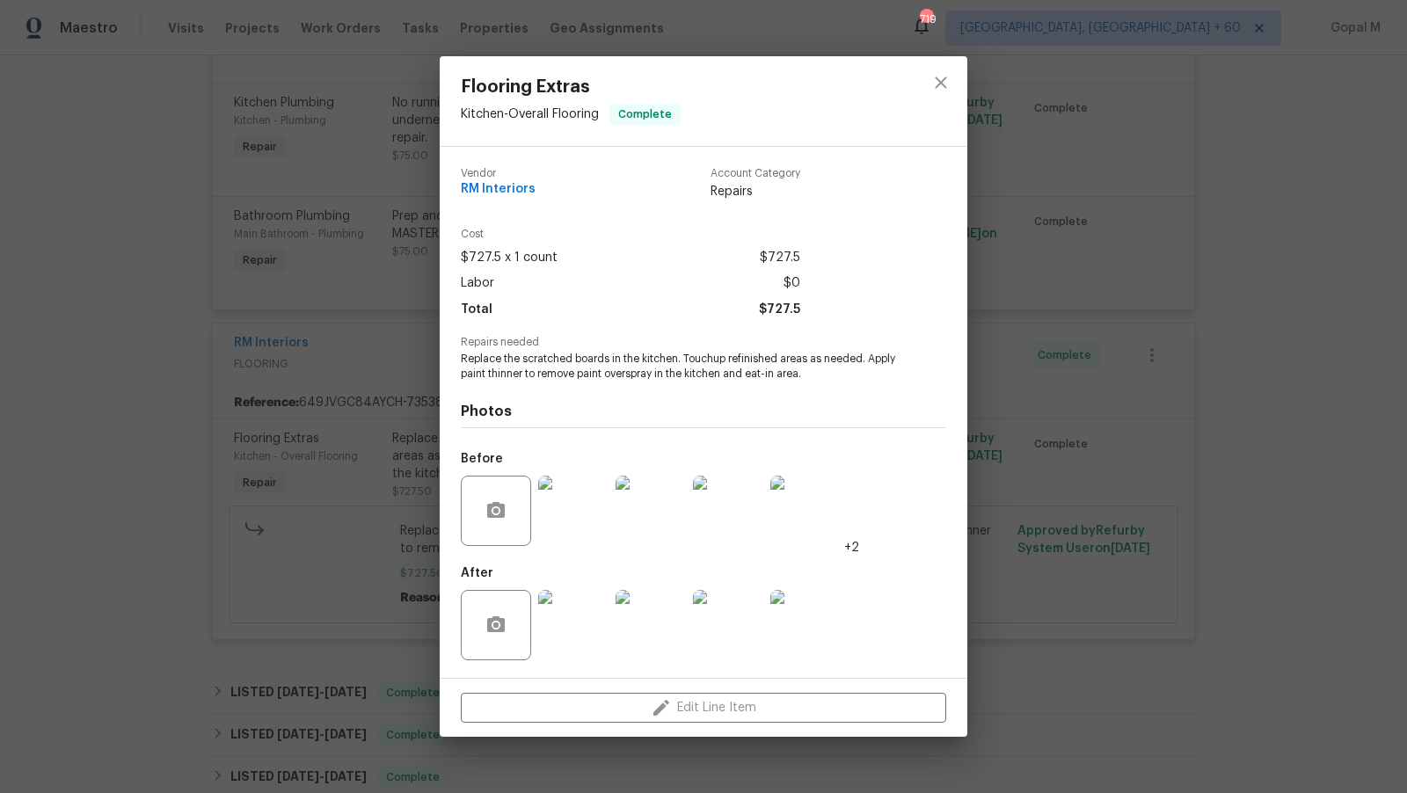
click at [579, 623] on img at bounding box center [573, 625] width 70 height 70
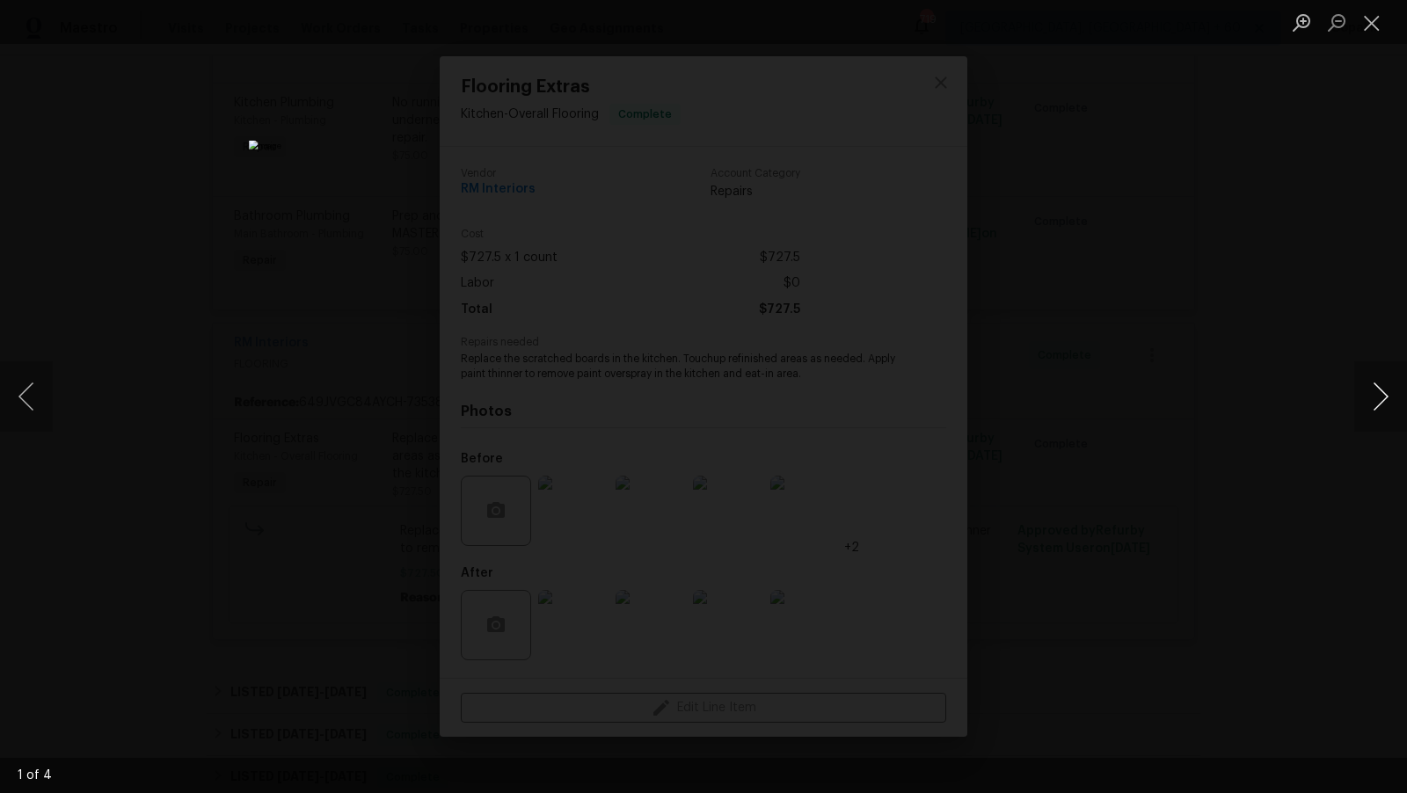
click at [1384, 400] on button "Next image" at bounding box center [1380, 396] width 53 height 70
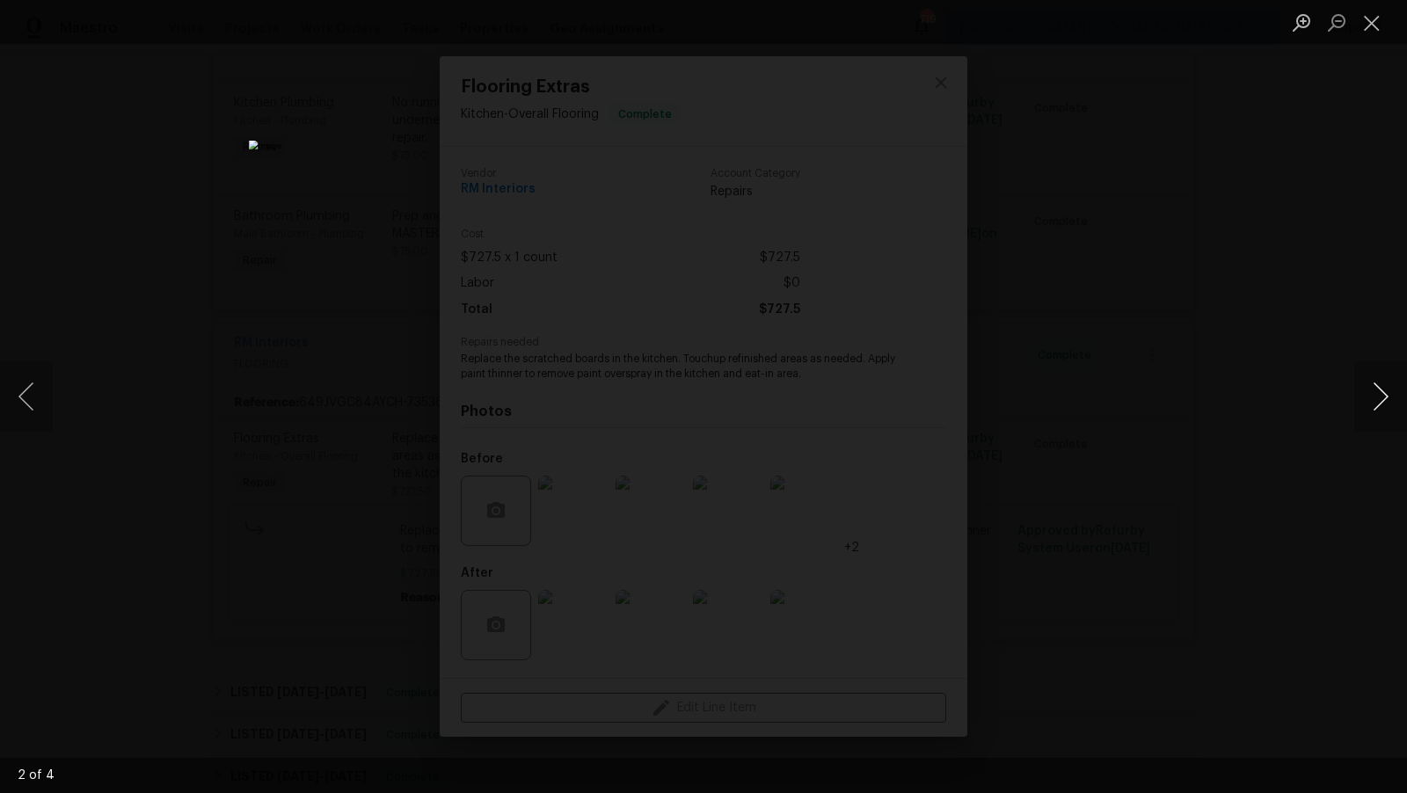
click at [1384, 400] on button "Next image" at bounding box center [1380, 396] width 53 height 70
click at [1371, 20] on button "Close lightbox" at bounding box center [1371, 22] width 35 height 31
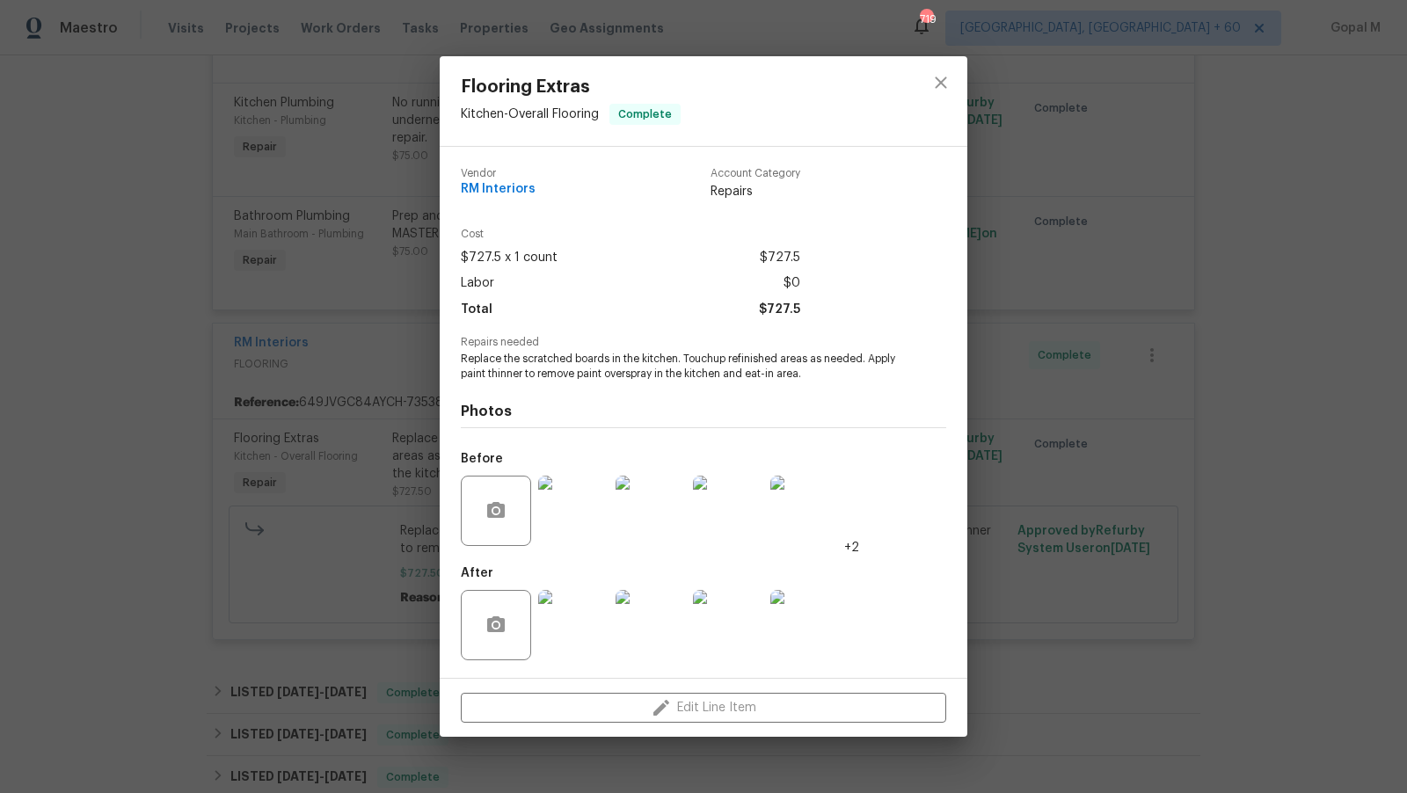
click at [1004, 382] on div "Flooring Extras Kitchen - Overall Flooring Complete Vendor RM Interiors Account…" at bounding box center [703, 396] width 1407 height 793
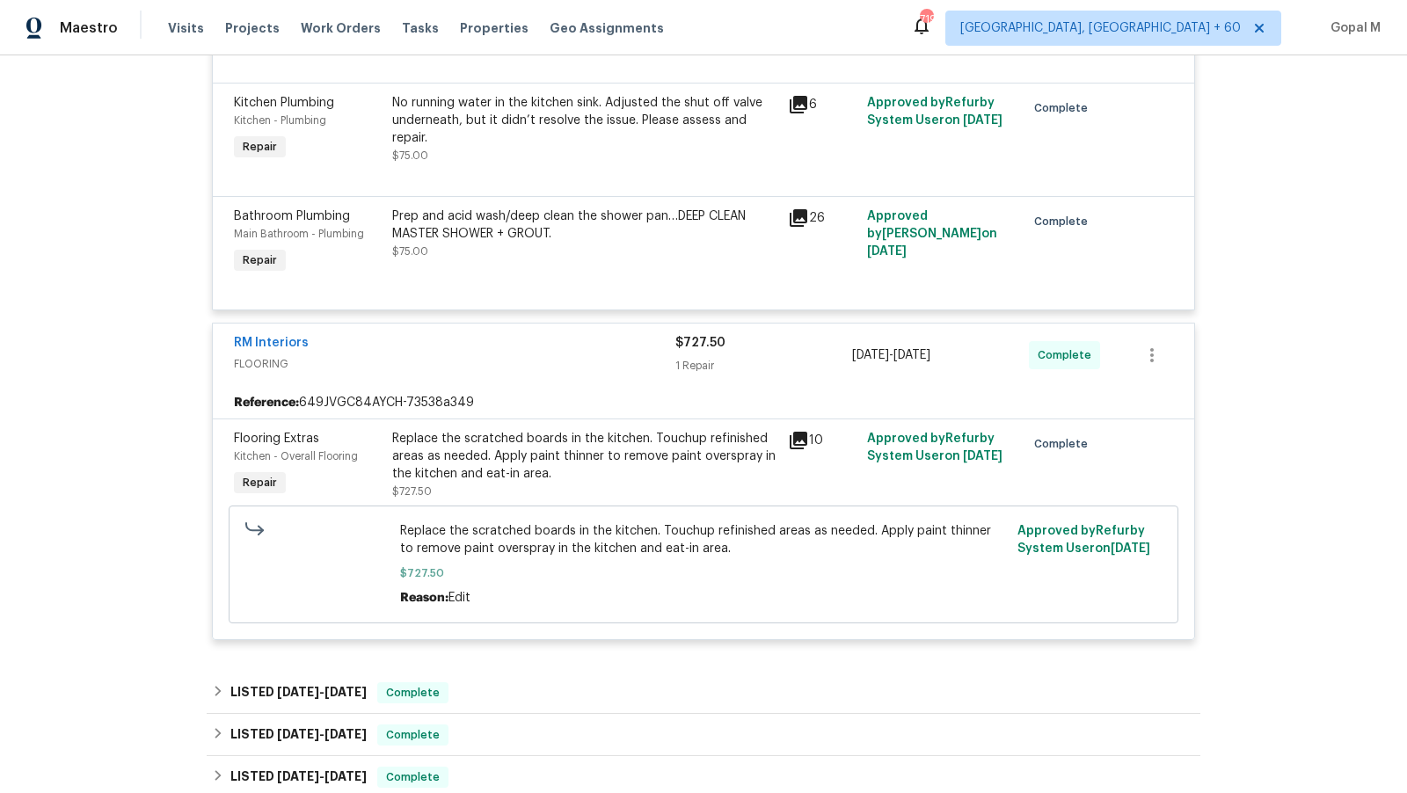
scroll to position [0, 0]
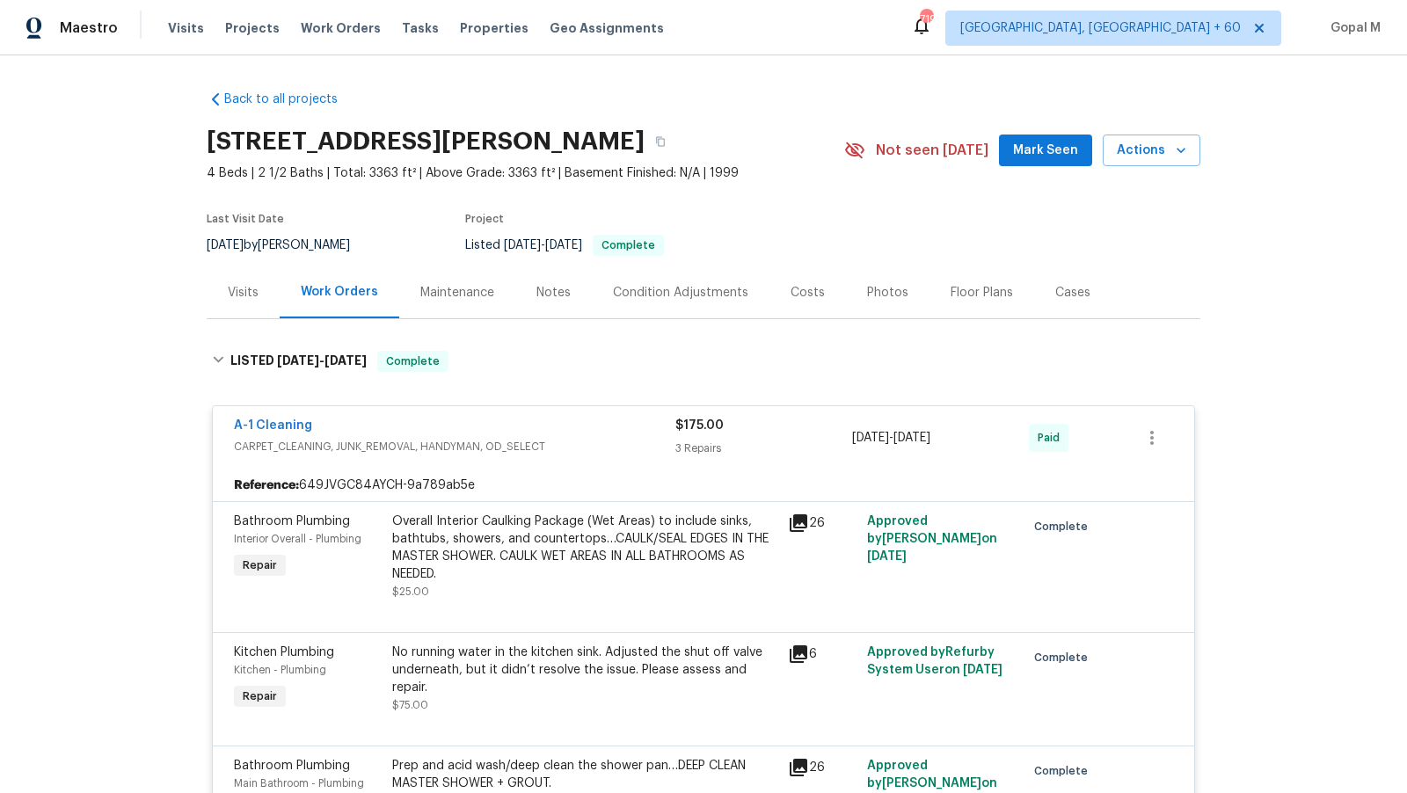
click at [1071, 291] on div "Cases" at bounding box center [1072, 293] width 35 height 18
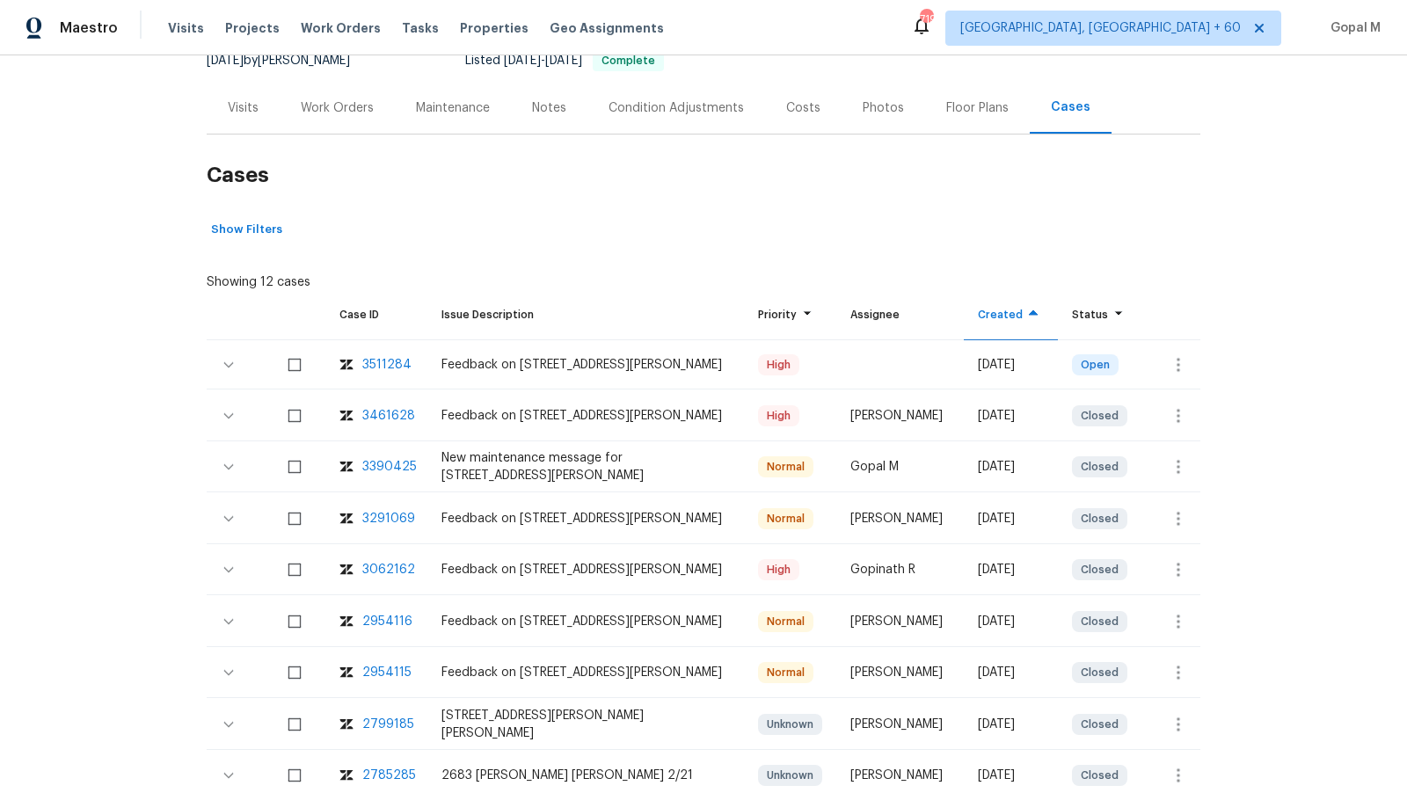
scroll to position [232, 0]
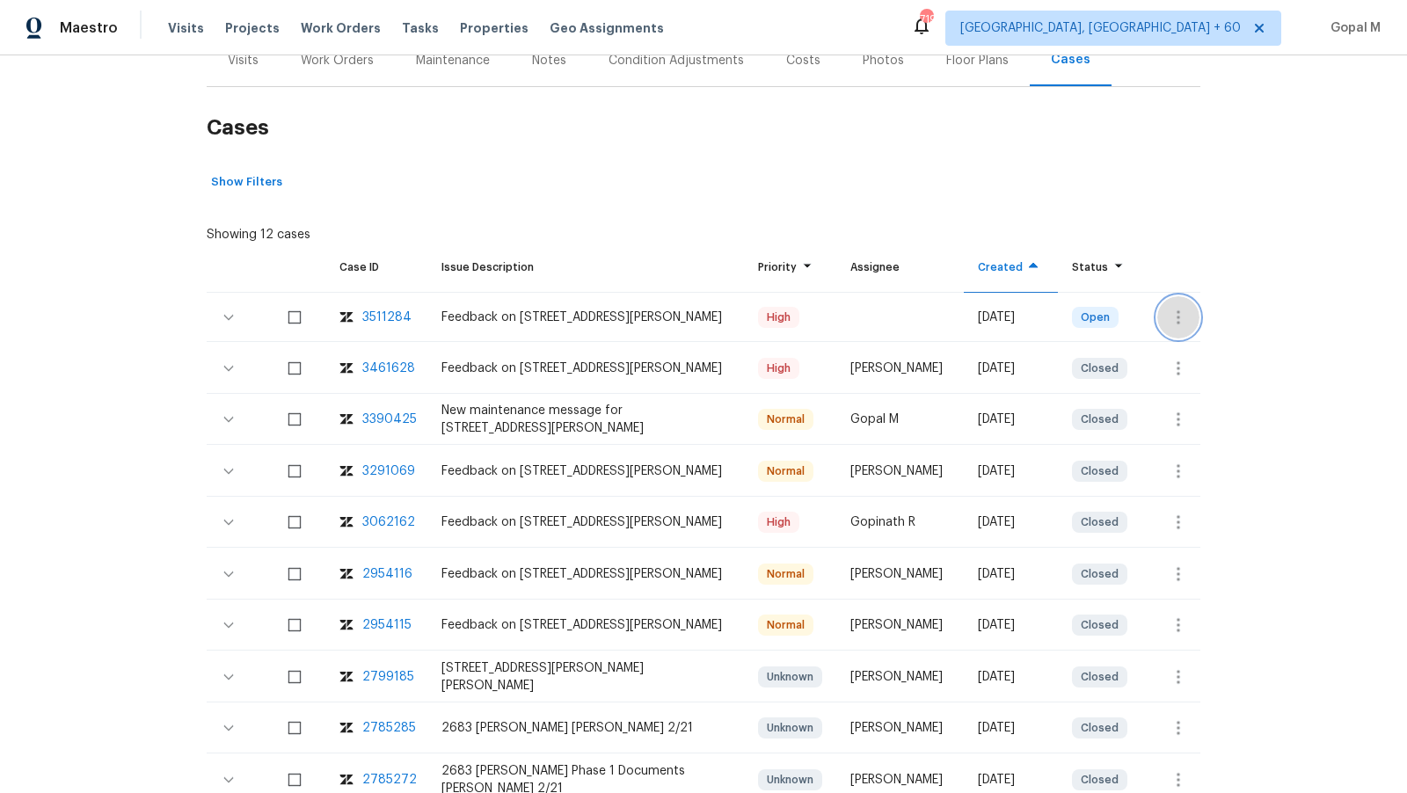
click at [1183, 303] on button "button" at bounding box center [1178, 317] width 42 height 42
click at [1186, 317] on li "Create a visit" at bounding box center [1248, 316] width 182 height 29
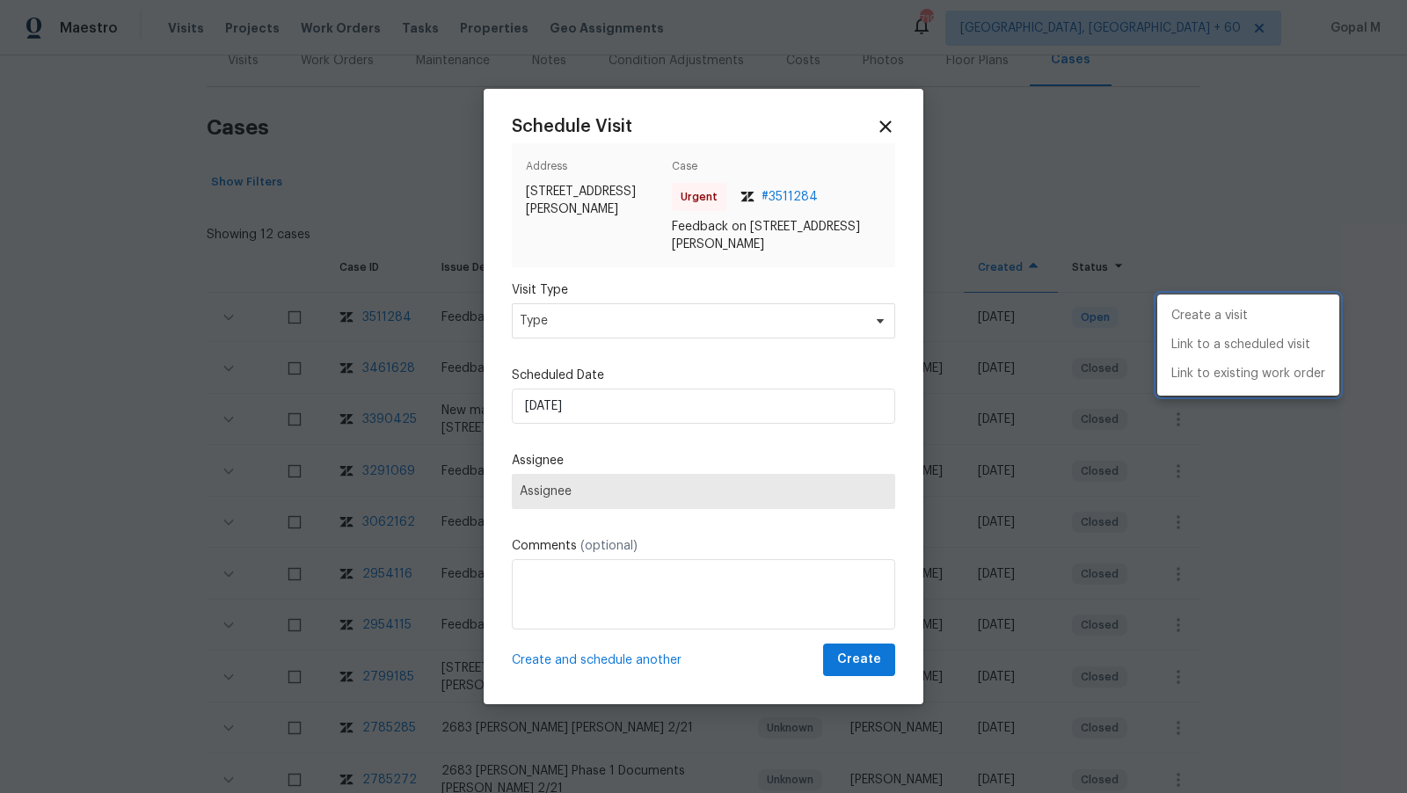
click at [697, 320] on div at bounding box center [703, 396] width 1407 height 793
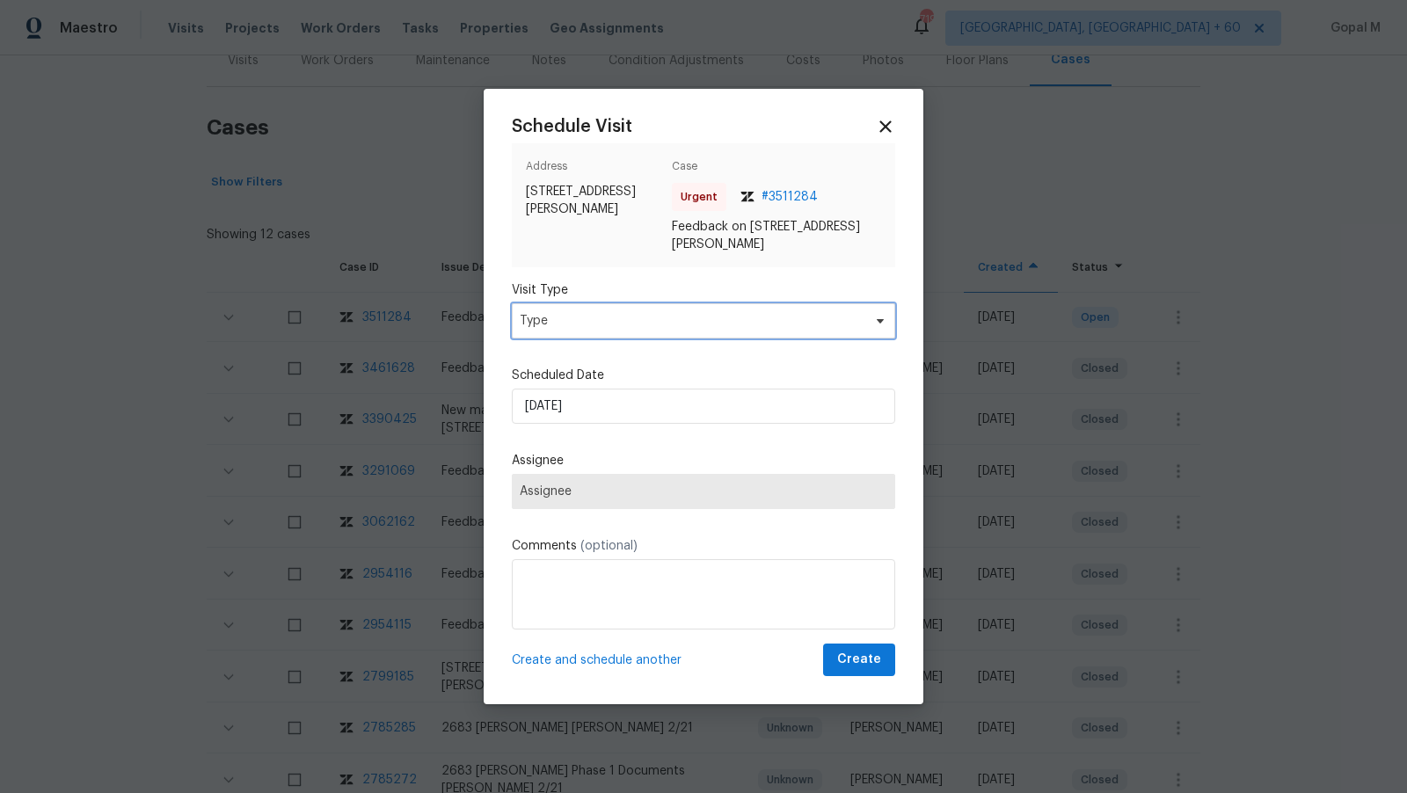
click at [697, 320] on span "Type" at bounding box center [691, 321] width 342 height 18
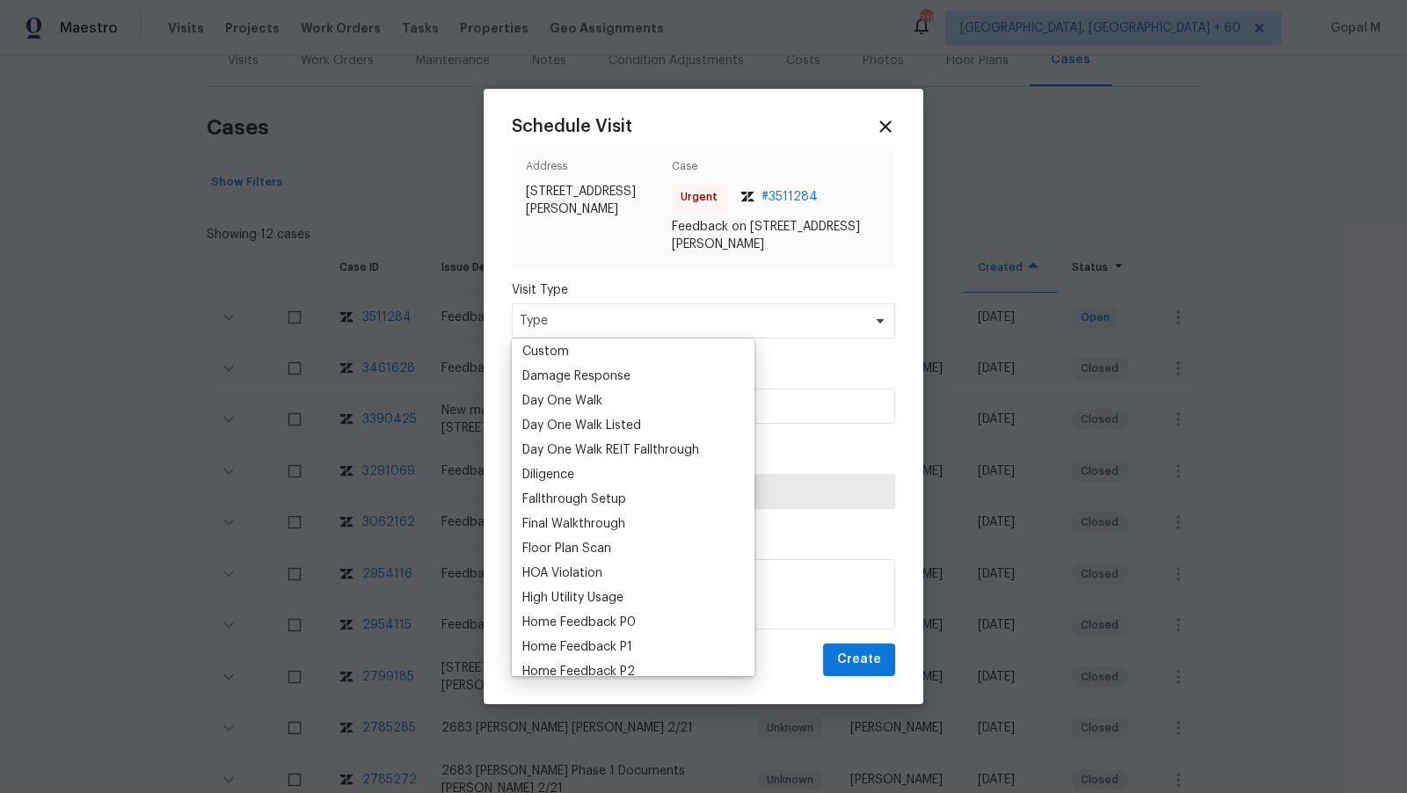
scroll to position [317, 0]
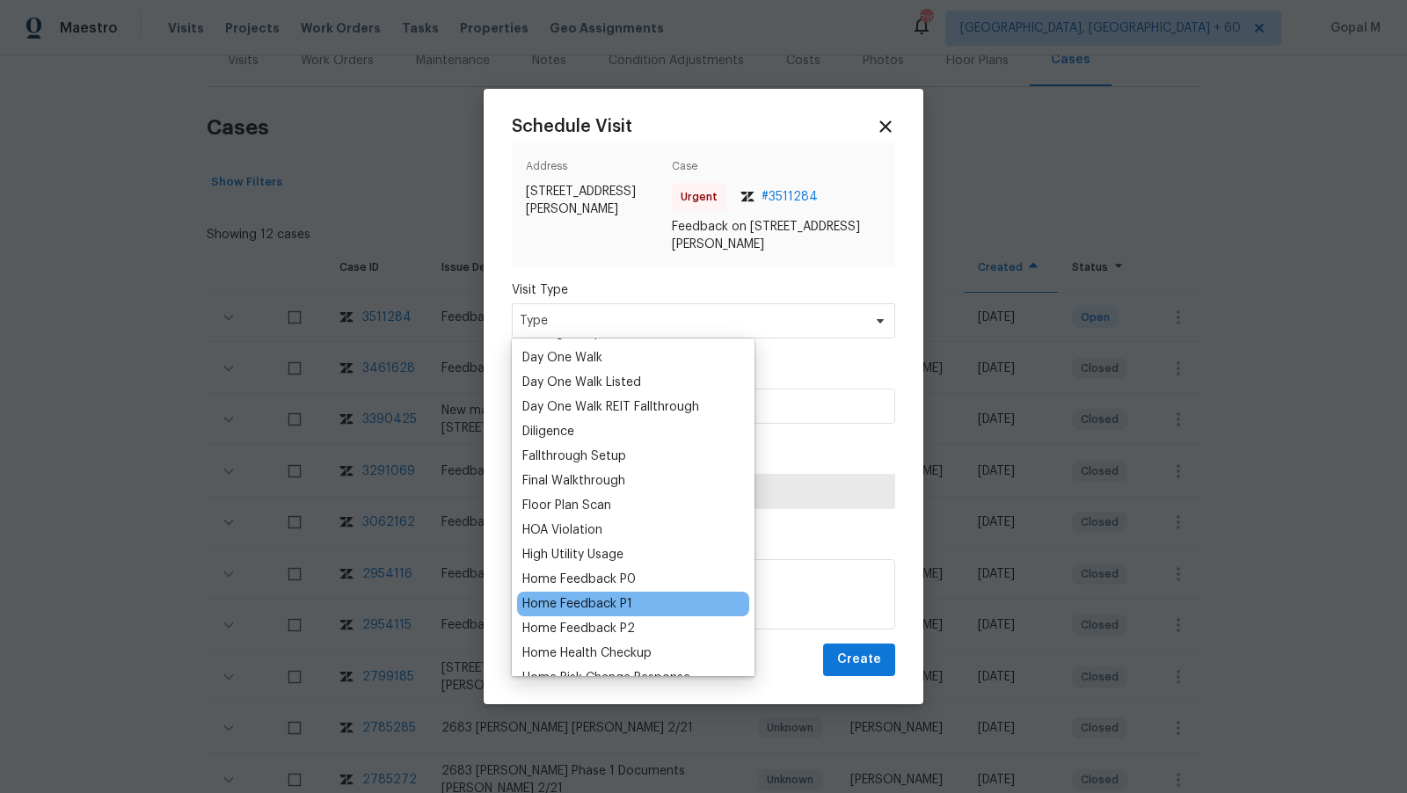
click at [613, 602] on div "Home Feedback P1" at bounding box center [577, 604] width 110 height 18
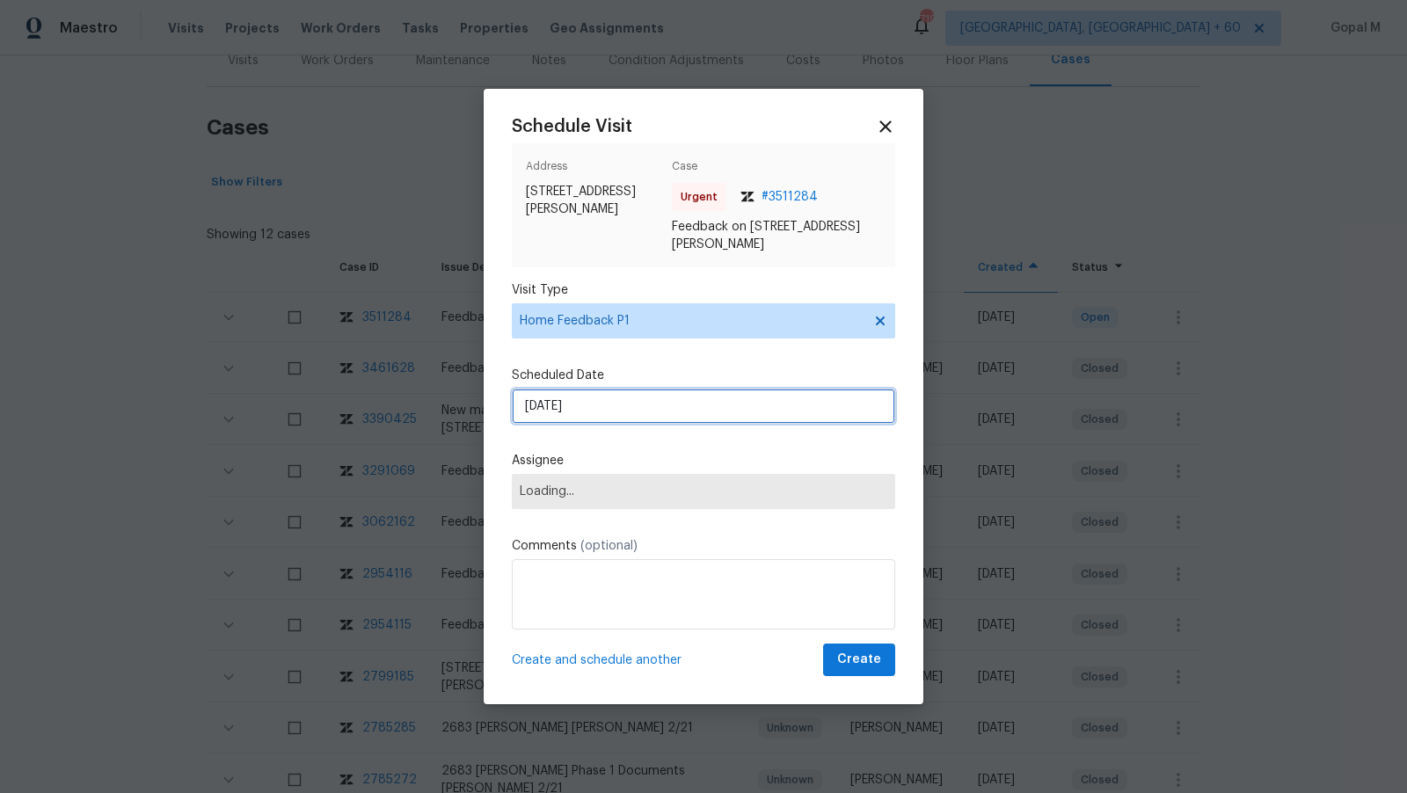
click at [642, 404] on input "[DATE]" at bounding box center [703, 406] width 383 height 35
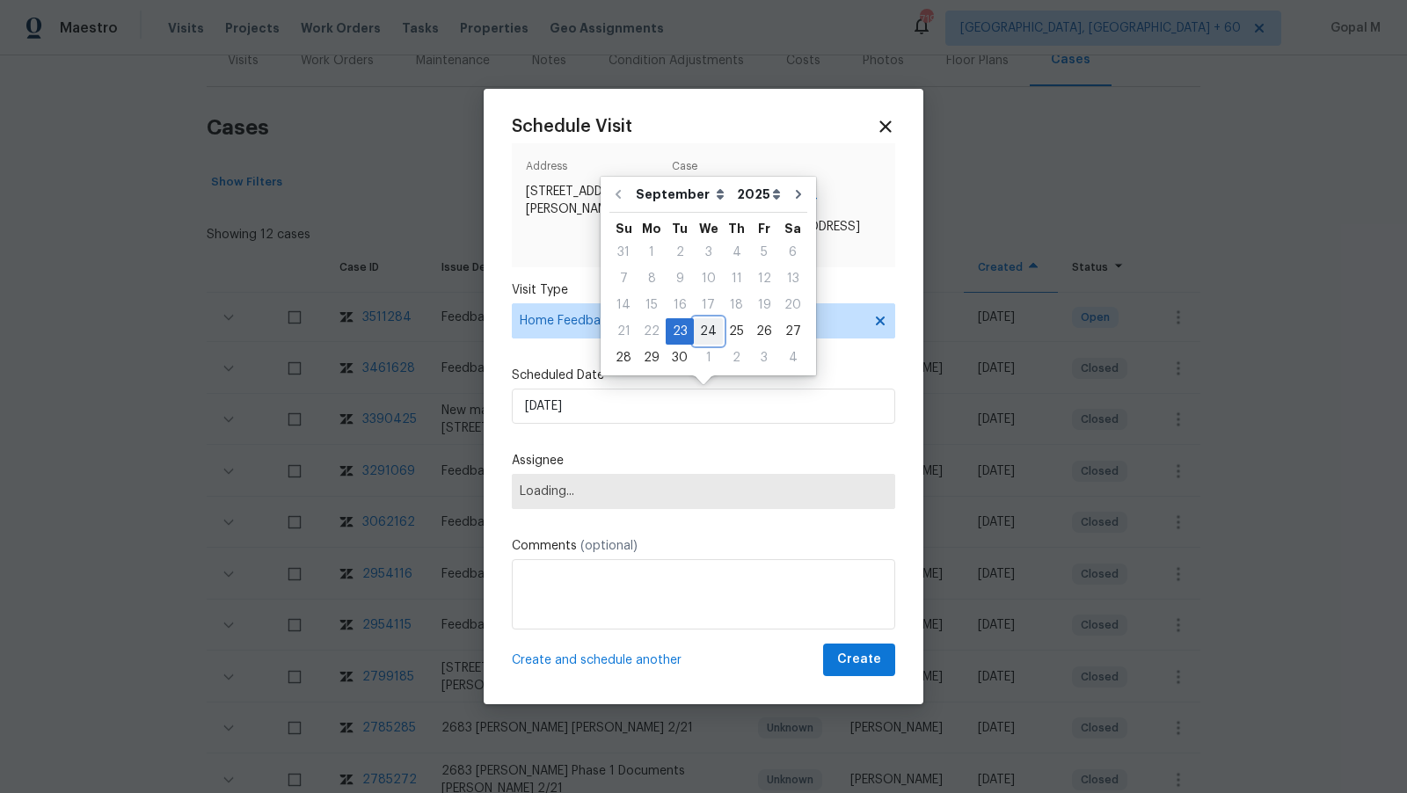
click at [705, 331] on div "24" at bounding box center [708, 331] width 29 height 25
type input "[DATE]"
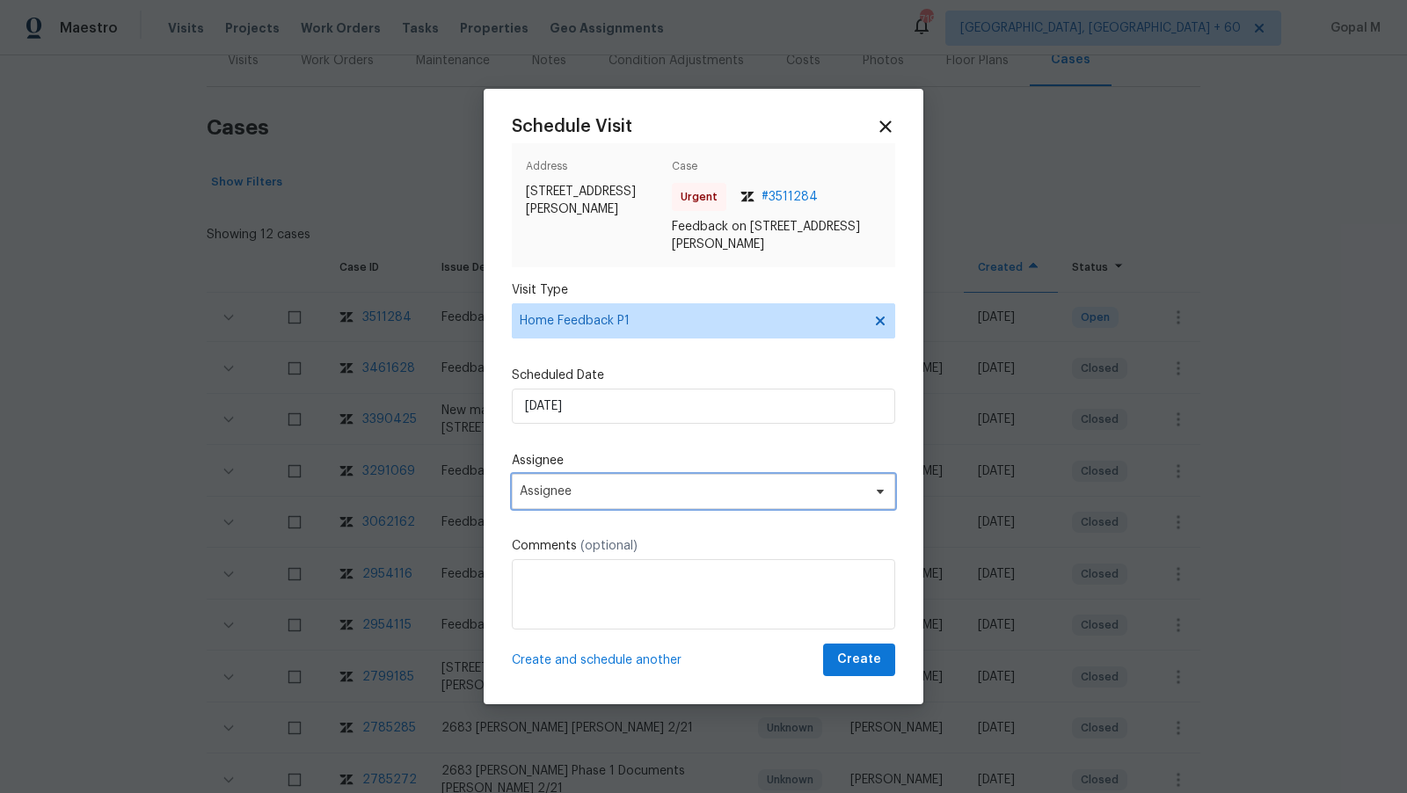
click at [641, 479] on span "Assignee" at bounding box center [703, 491] width 383 height 35
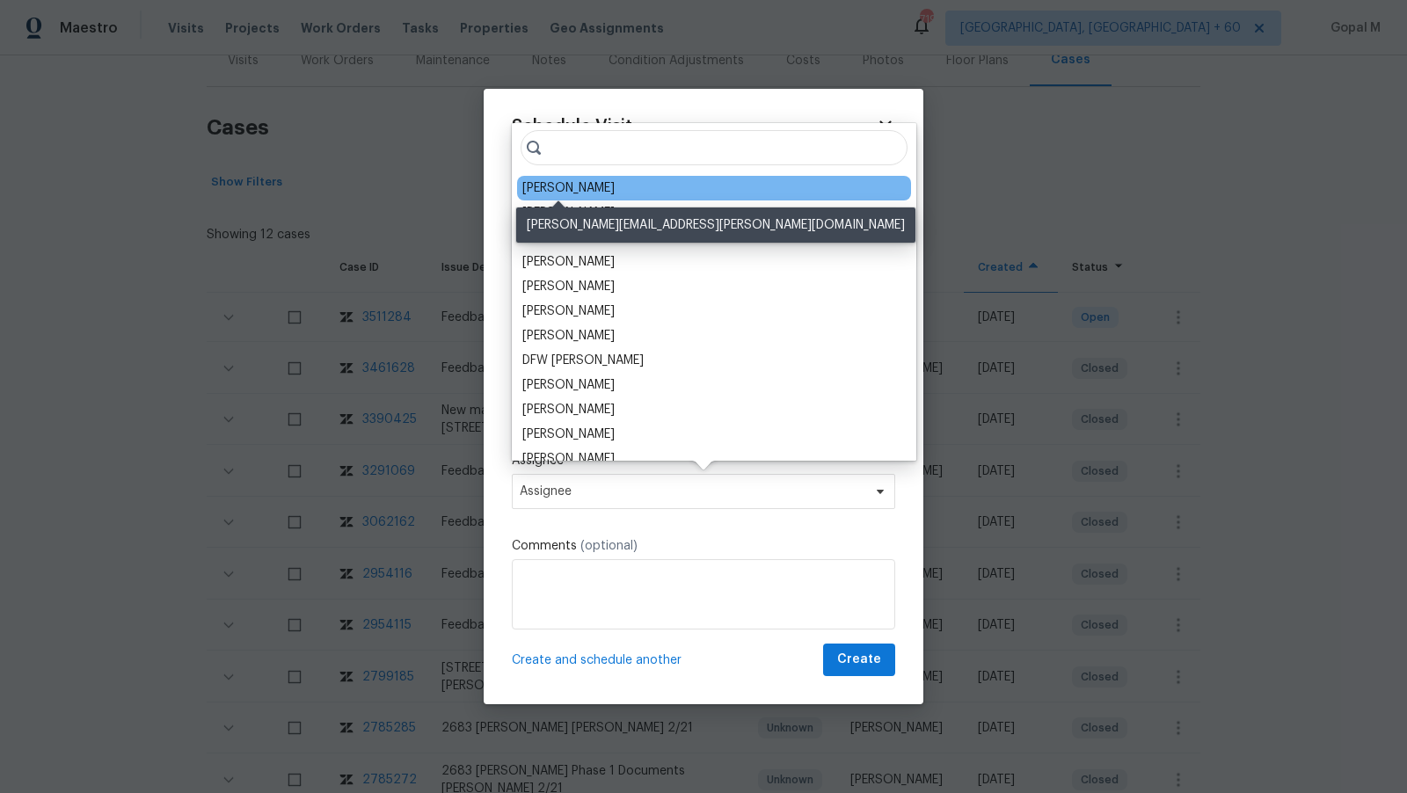
click at [561, 188] on div "[PERSON_NAME]" at bounding box center [568, 188] width 92 height 18
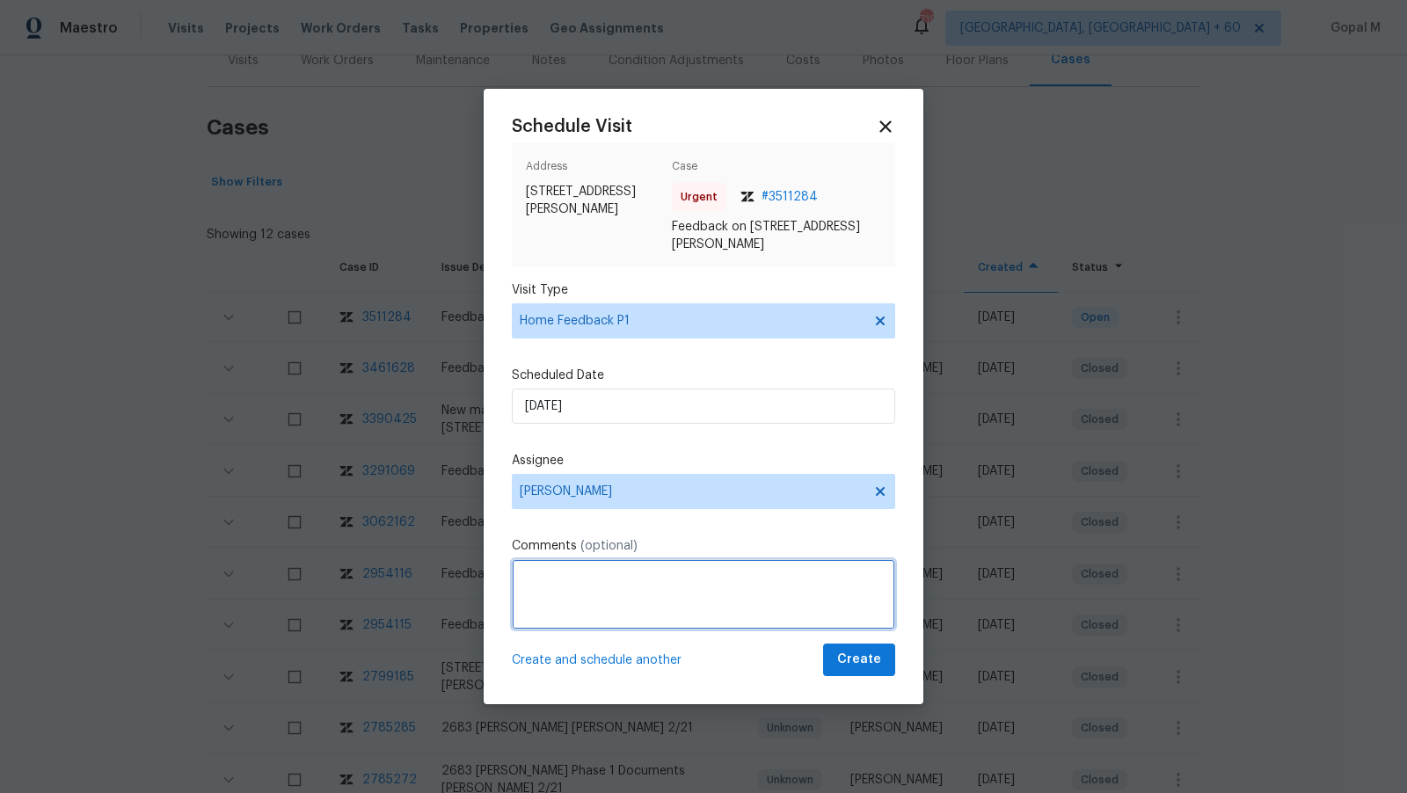
click at [588, 587] on textarea at bounding box center [703, 594] width 383 height 70
paste textarea "structural issues under garage door"
paste textarea "disclosure"
paste textarea "Most Windows"
click at [762, 596] on textarea "There is a structural issue under the garage door, disclosure roof, and Most Wi…" at bounding box center [703, 594] width 383 height 70
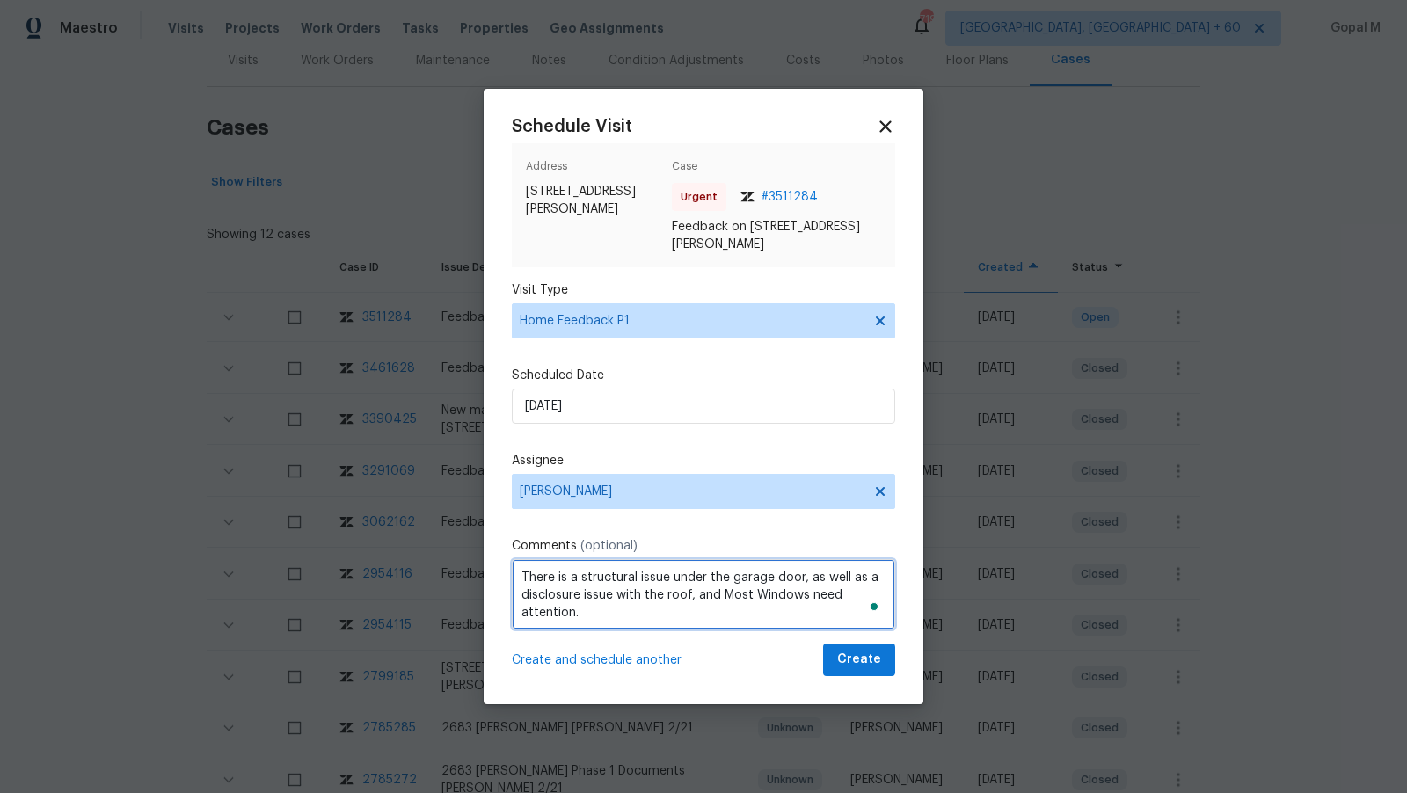
click at [649, 615] on textarea "There is a structural issue under the garage door, as well as a disclosure issu…" at bounding box center [703, 594] width 383 height 70
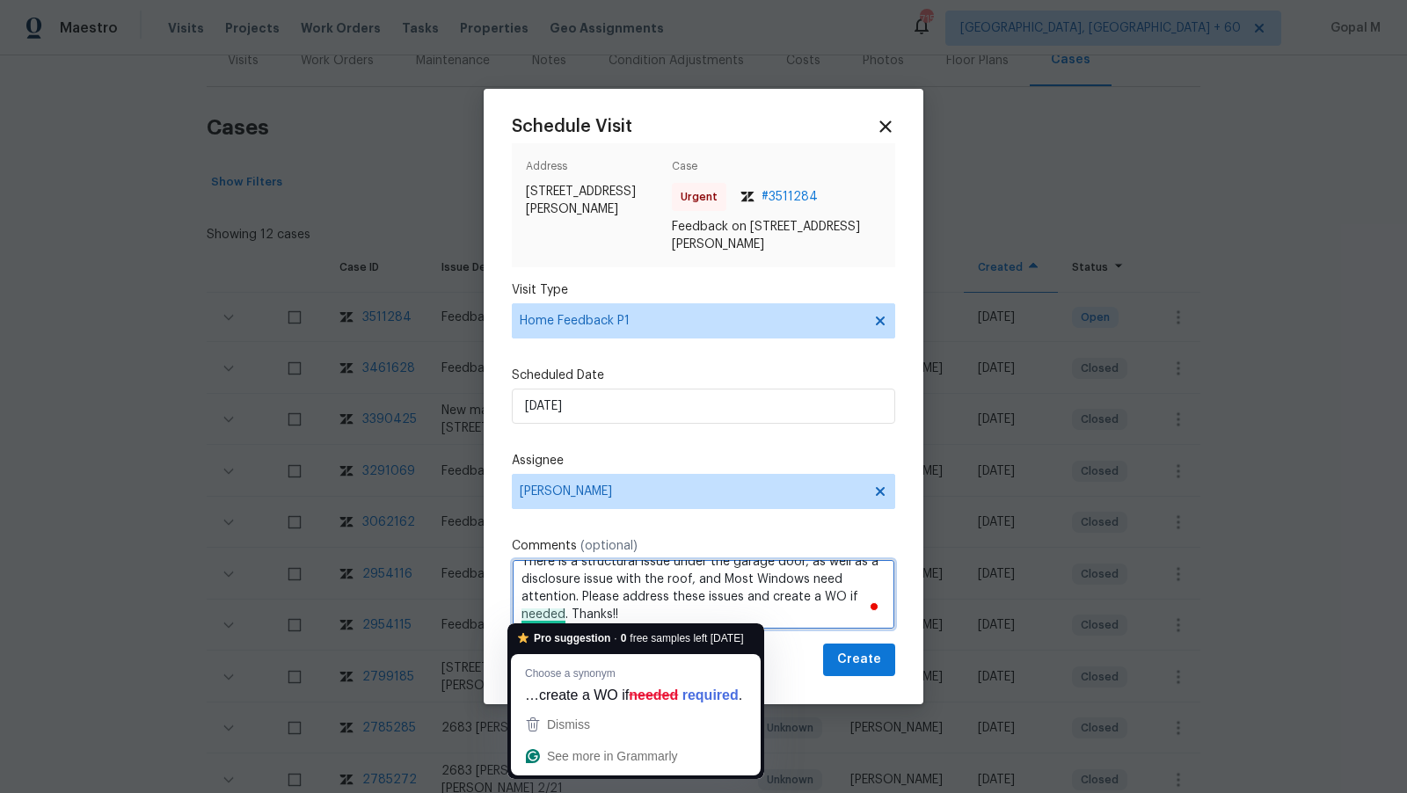
click at [746, 607] on textarea "There is a structural issue under the garage door, as well as a disclosure issu…" at bounding box center [703, 594] width 383 height 70
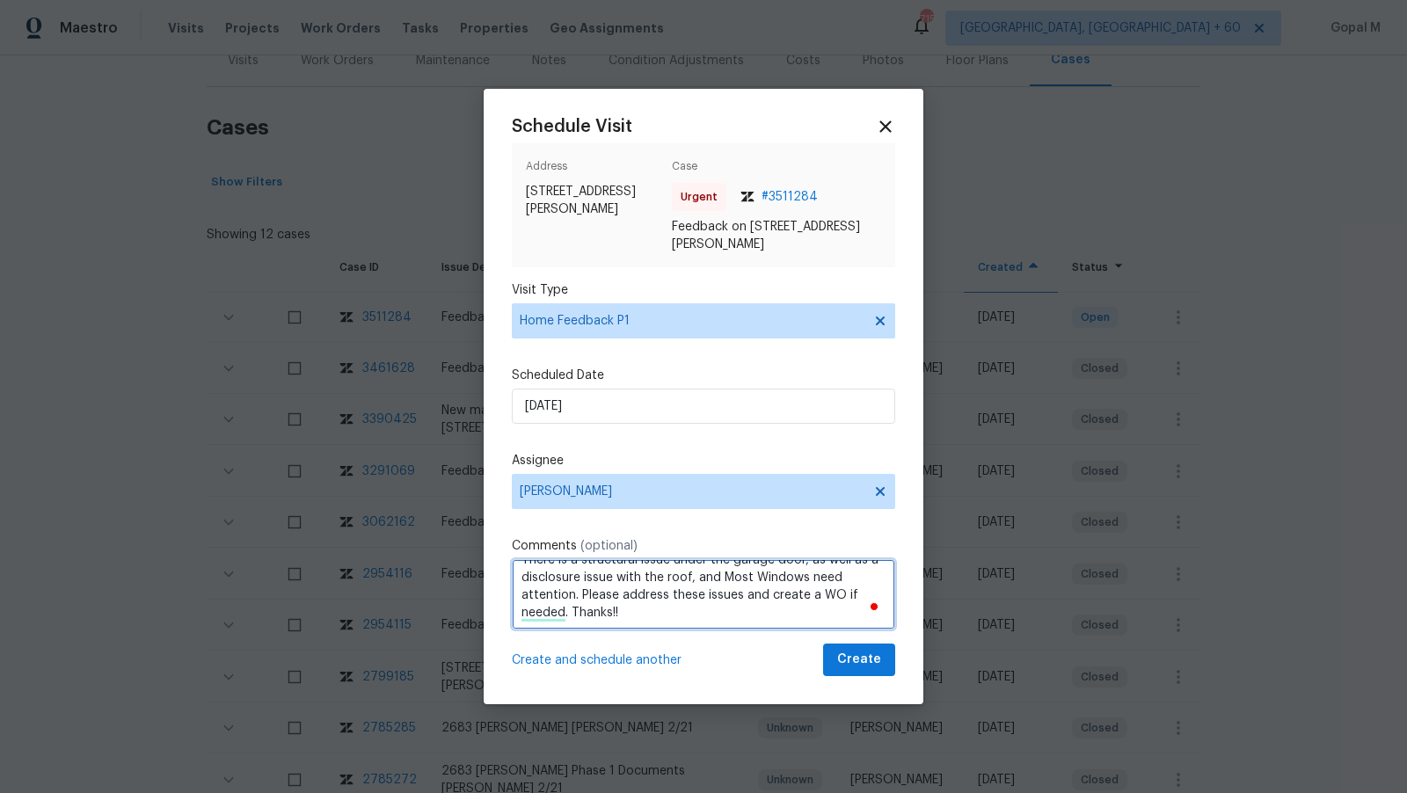
scroll to position [18, 0]
type textarea "There is a structural issue under the garage door, as well as a disclosure issu…"
click at [841, 664] on button "Create" at bounding box center [859, 660] width 72 height 33
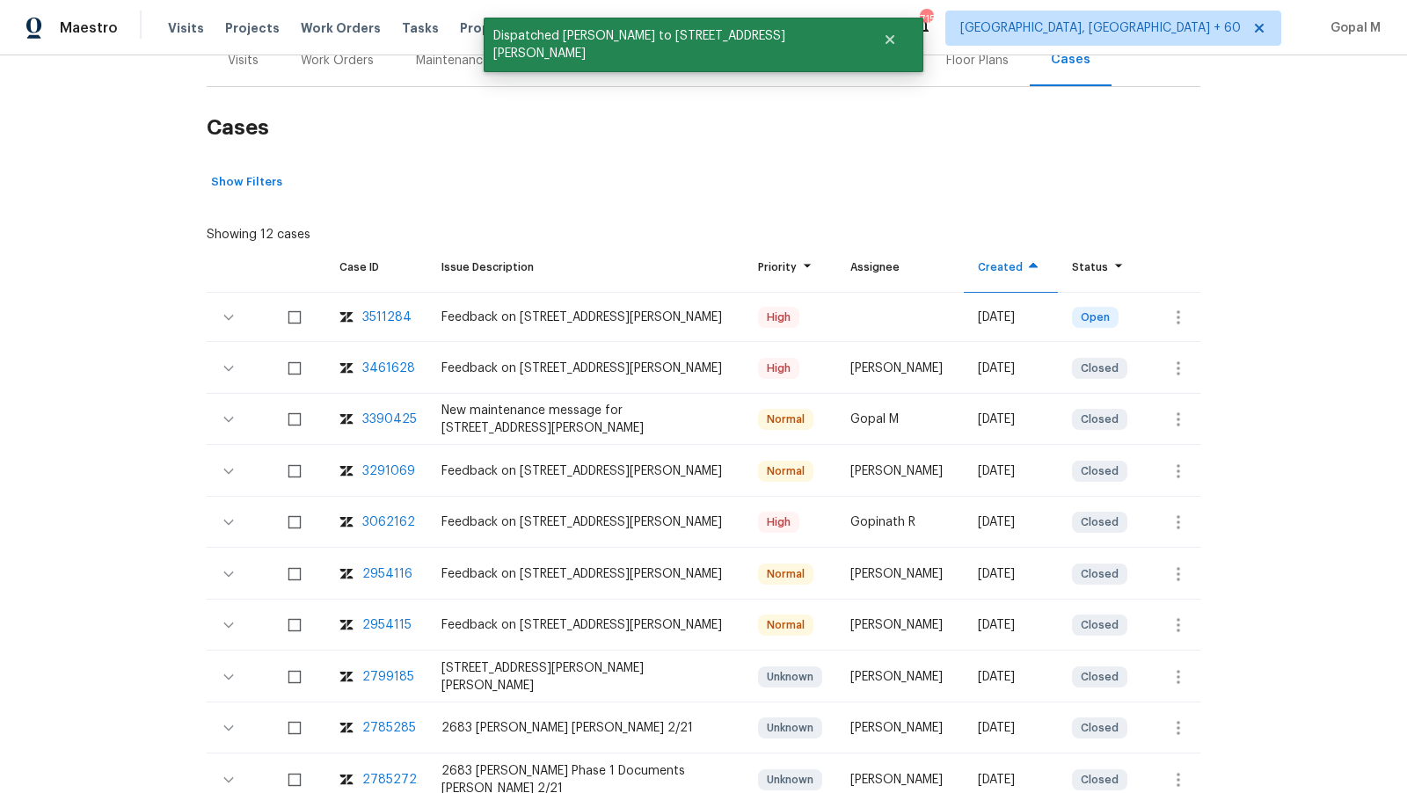
scroll to position [0, 0]
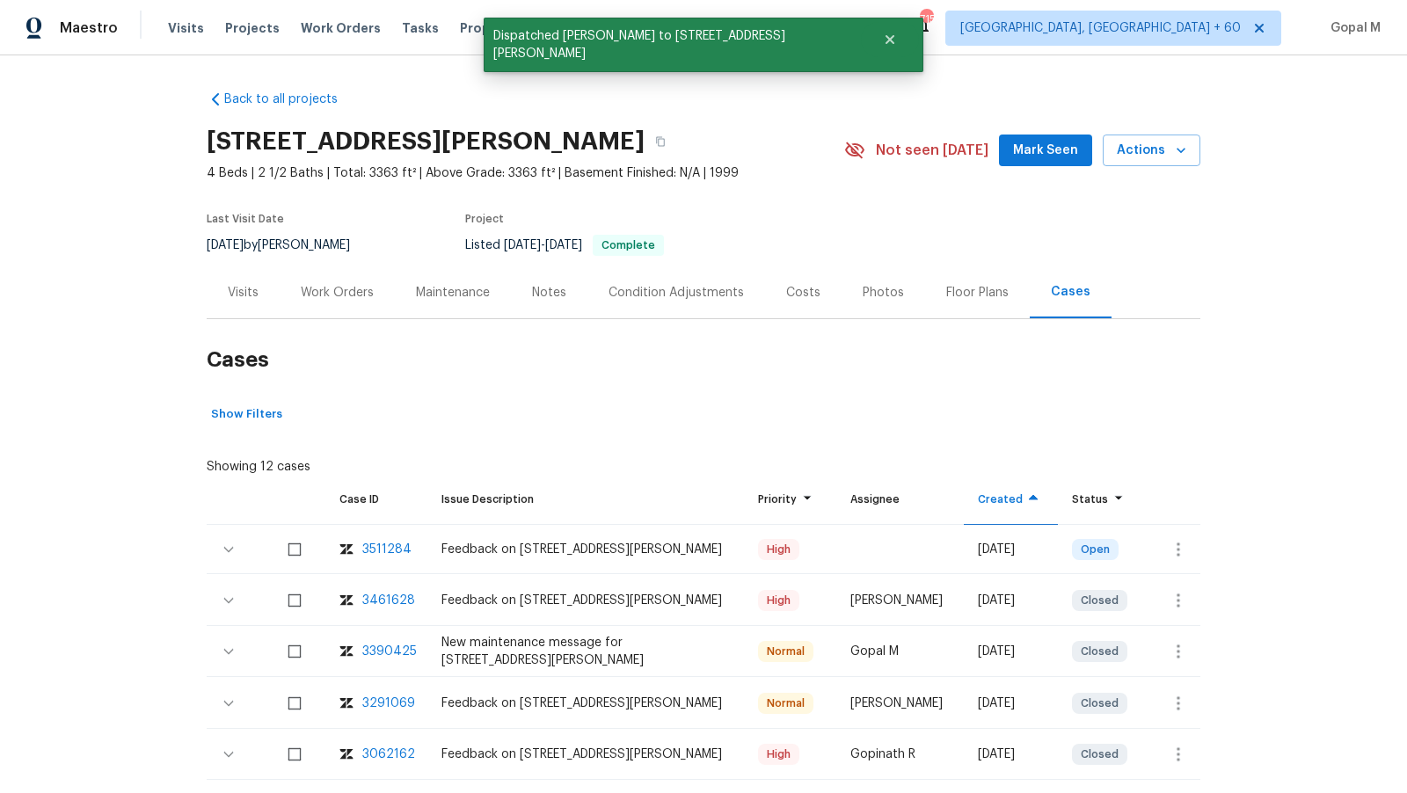
click at [237, 288] on div "Visits" at bounding box center [243, 293] width 31 height 18
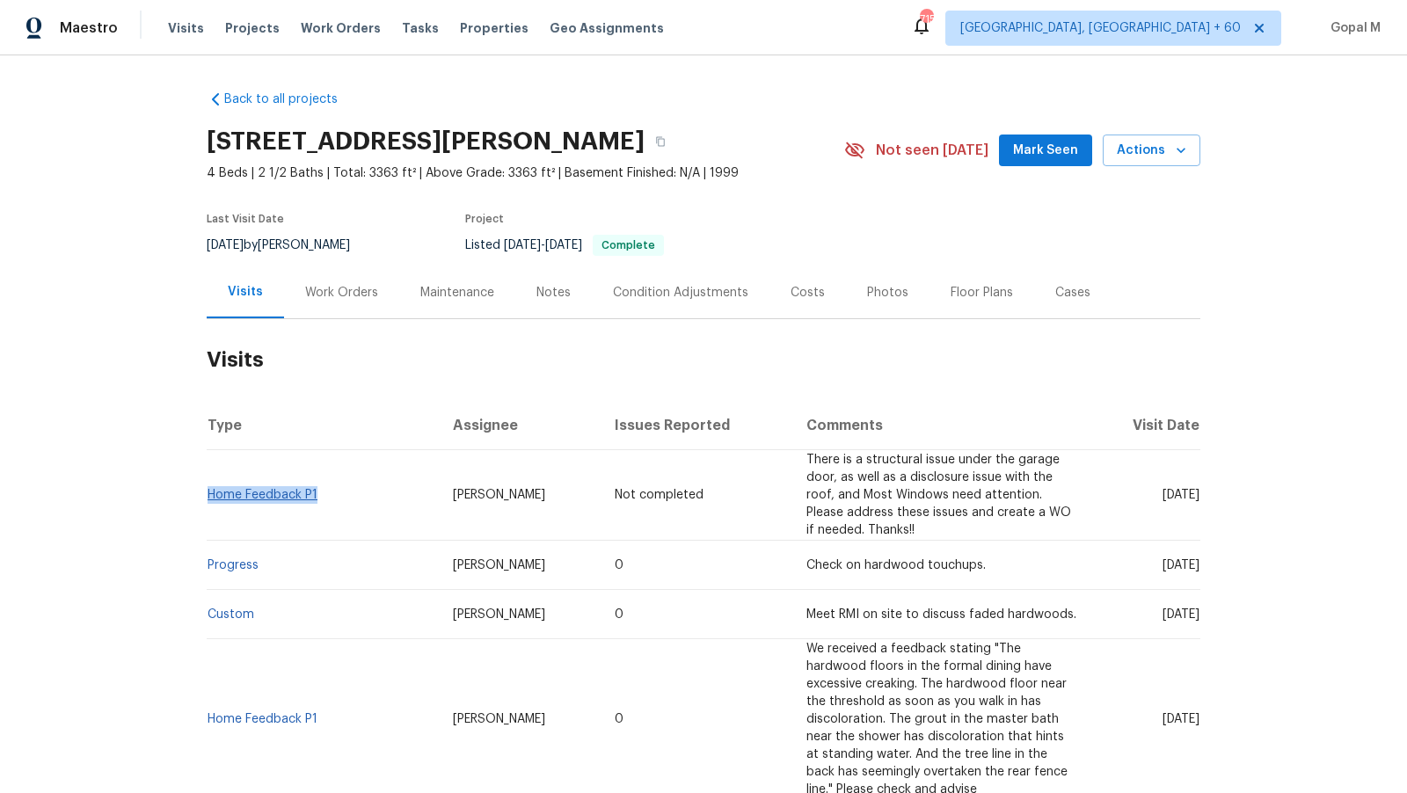
drag, startPoint x: 324, startPoint y: 486, endPoint x: 208, endPoint y: 489, distance: 115.2
click at [208, 488] on td "Home Feedback P1" at bounding box center [323, 495] width 232 height 91
copy link "Home Feedback P1"
click at [184, 489] on div "Back to all projects [STREET_ADDRESS][PERSON_NAME] 4 Beds | 2 1/2 Baths | Total…" at bounding box center [703, 424] width 1407 height 738
drag, startPoint x: 263, startPoint y: 244, endPoint x: 206, endPoint y: 244, distance: 57.1
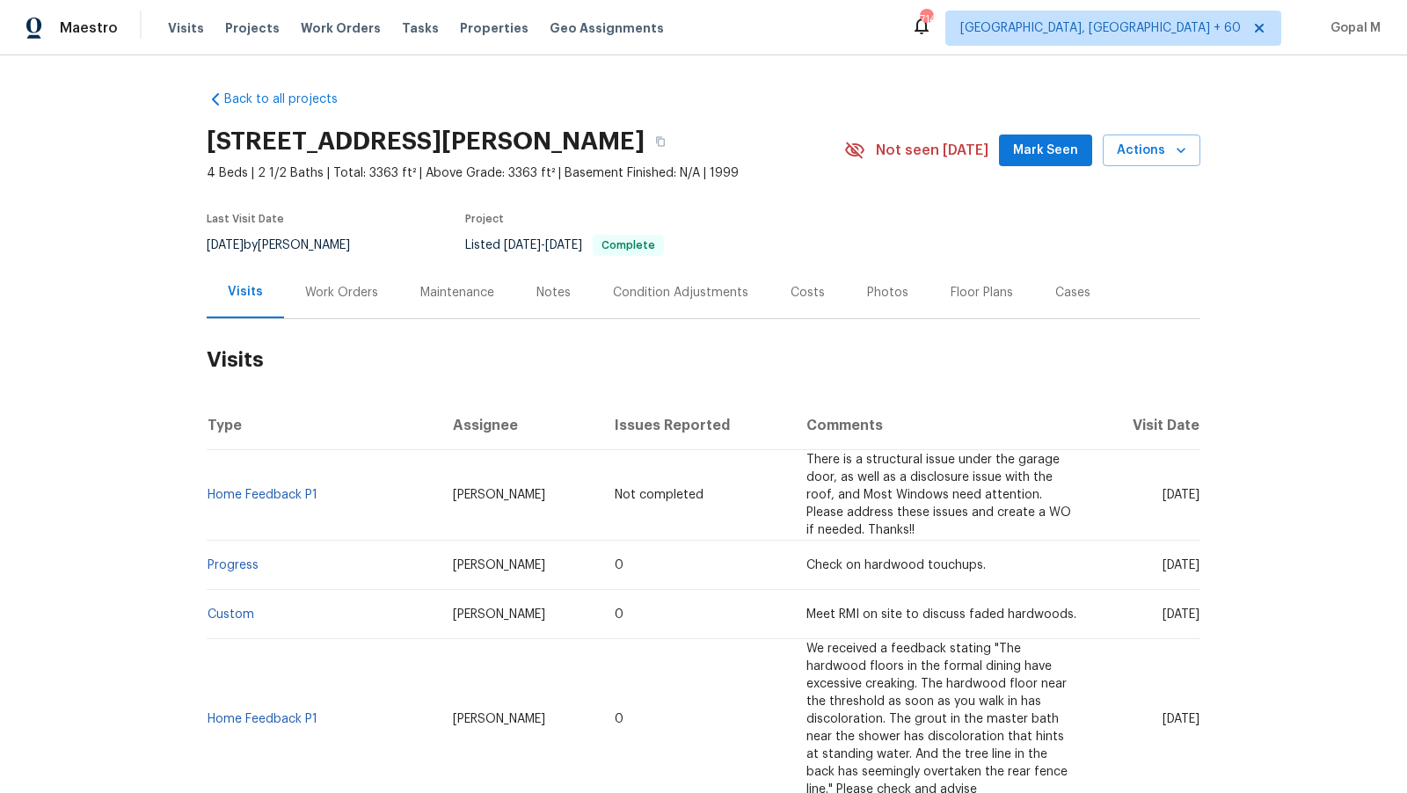
click at [206, 244] on div "Back to all projects [STREET_ADDRESS][PERSON_NAME] 4 Beds | 2 1/2 Baths | Total…" at bounding box center [703, 424] width 1407 height 738
copy span "[DATE]"
drag, startPoint x: 262, startPoint y: 546, endPoint x: 209, endPoint y: 549, distance: 52.8
click at [209, 549] on td "Progress" at bounding box center [323, 565] width 232 height 49
copy link "Progress"
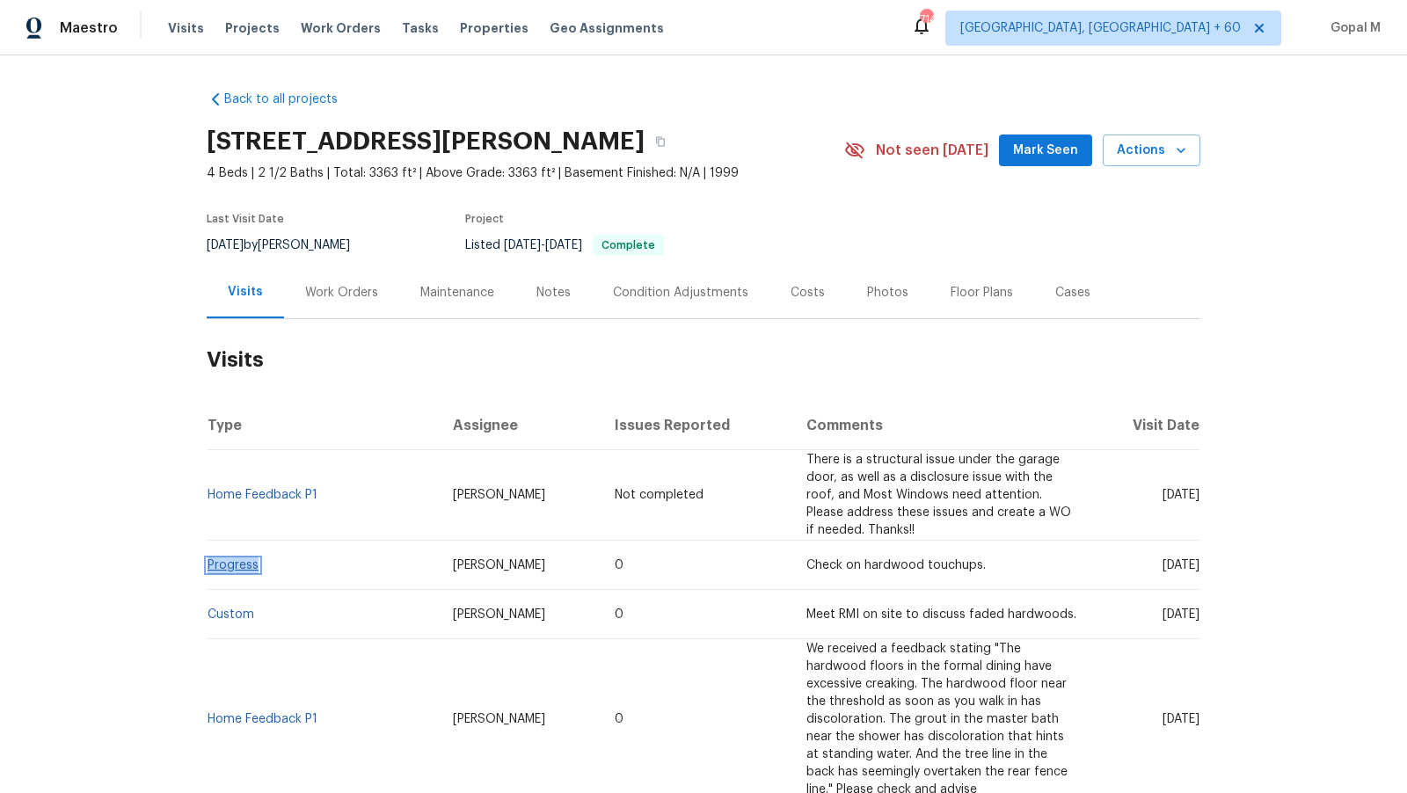
click at [234, 559] on link "Progress" at bounding box center [232, 565] width 51 height 12
